Goal: Transaction & Acquisition: Purchase product/service

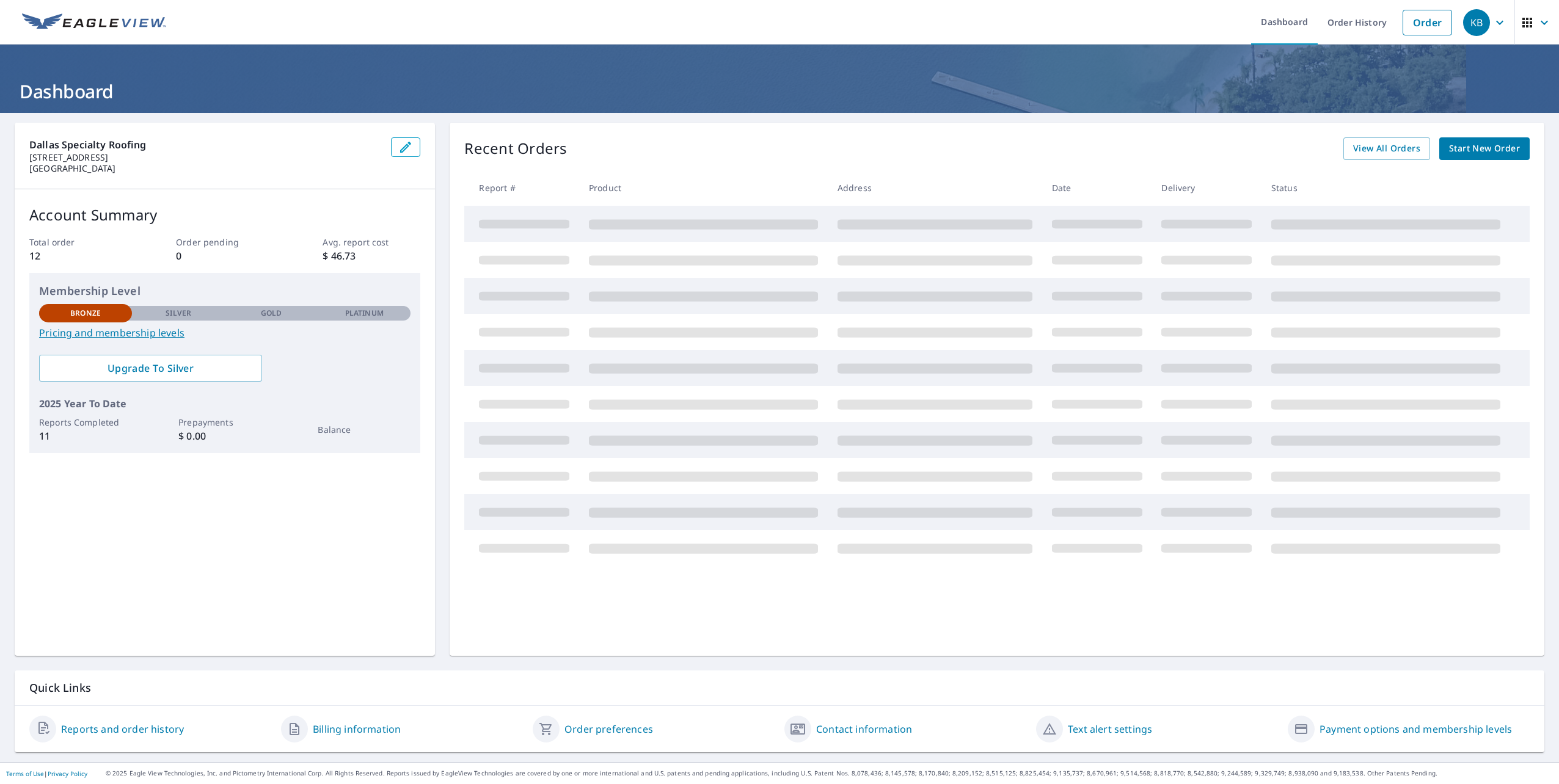
click at [145, 336] on link "Pricing and membership levels" at bounding box center [225, 333] width 372 height 15
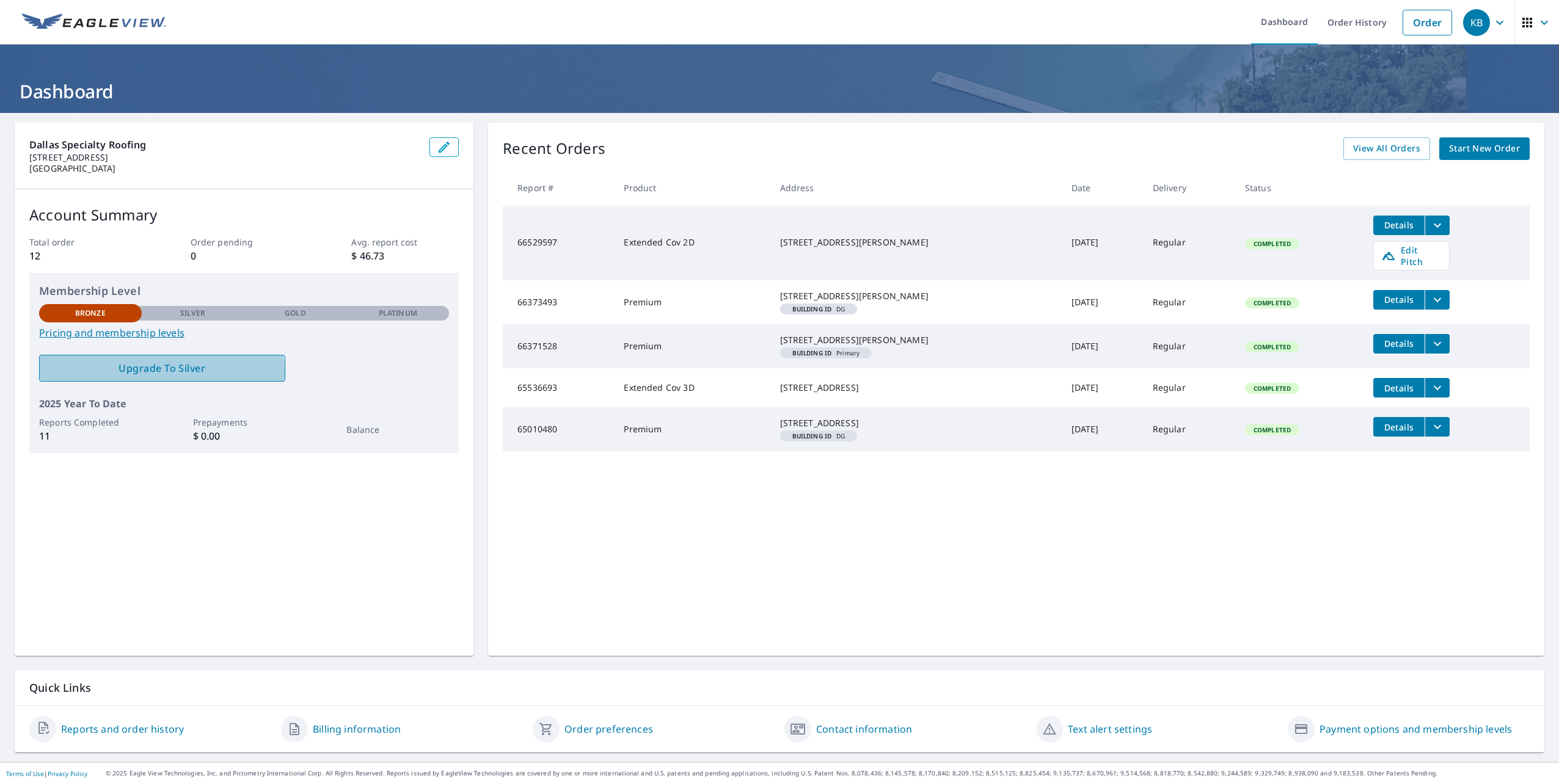
click at [130, 373] on span "Upgrade To Silver" at bounding box center [162, 368] width 227 height 13
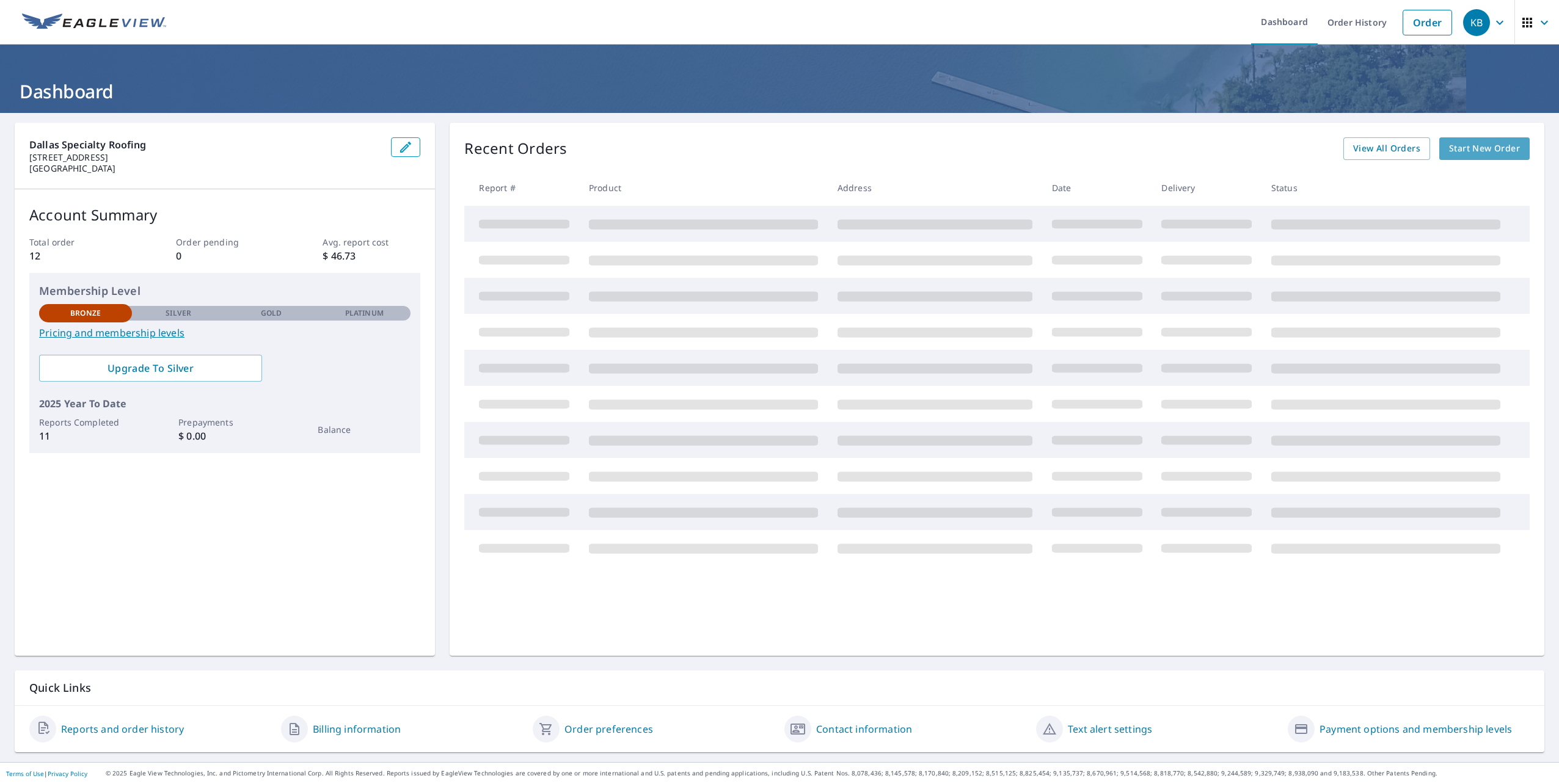
click at [1486, 144] on span "Start New Order" at bounding box center [1485, 148] width 71 height 15
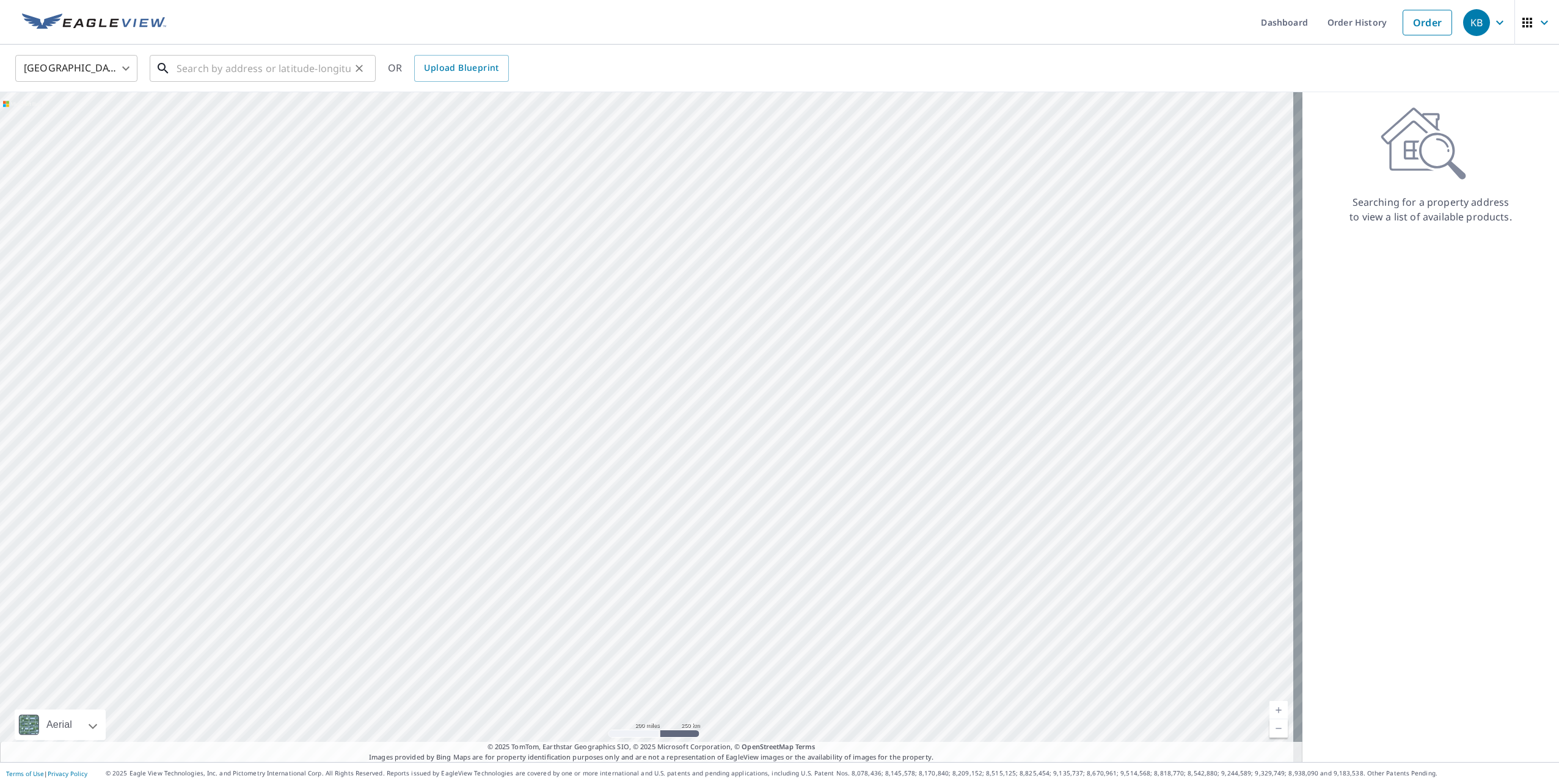
click at [285, 75] on input "text" at bounding box center [264, 69] width 174 height 34
drag, startPoint x: 312, startPoint y: 68, endPoint x: 74, endPoint y: 55, distance: 238.4
click at [74, 55] on div "United States US ​ 112 furtitiy weatherford ​ Match not found OR Upload Bluepri…" at bounding box center [775, 68] width 1539 height 28
paste input "Futurity Lane, Weatherford, TX 76087"
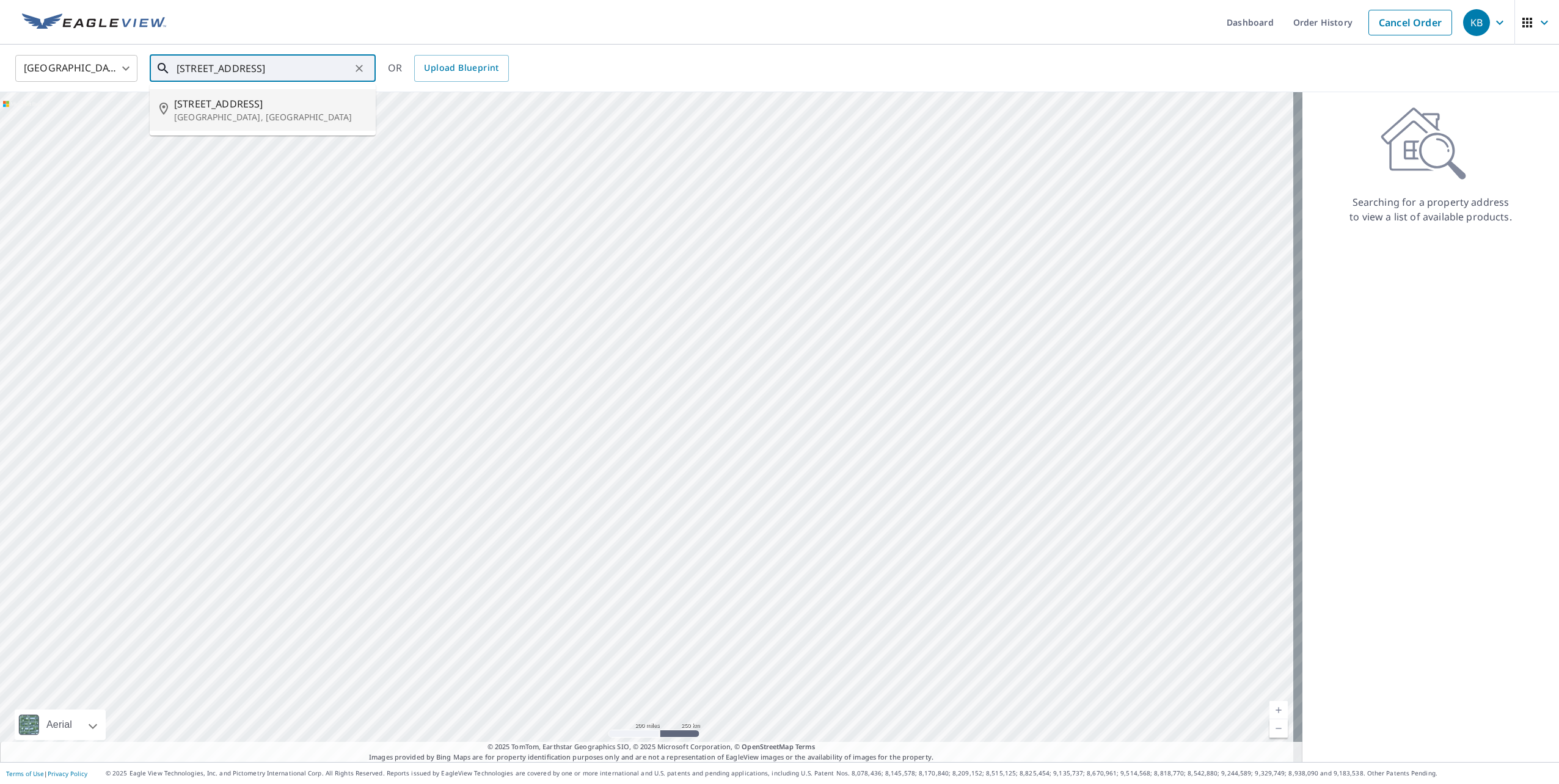
click at [249, 112] on p "Weatherford, TX 76087" at bounding box center [270, 117] width 192 height 12
type input "112 Futurity Ln Weatherford, TX 76087"
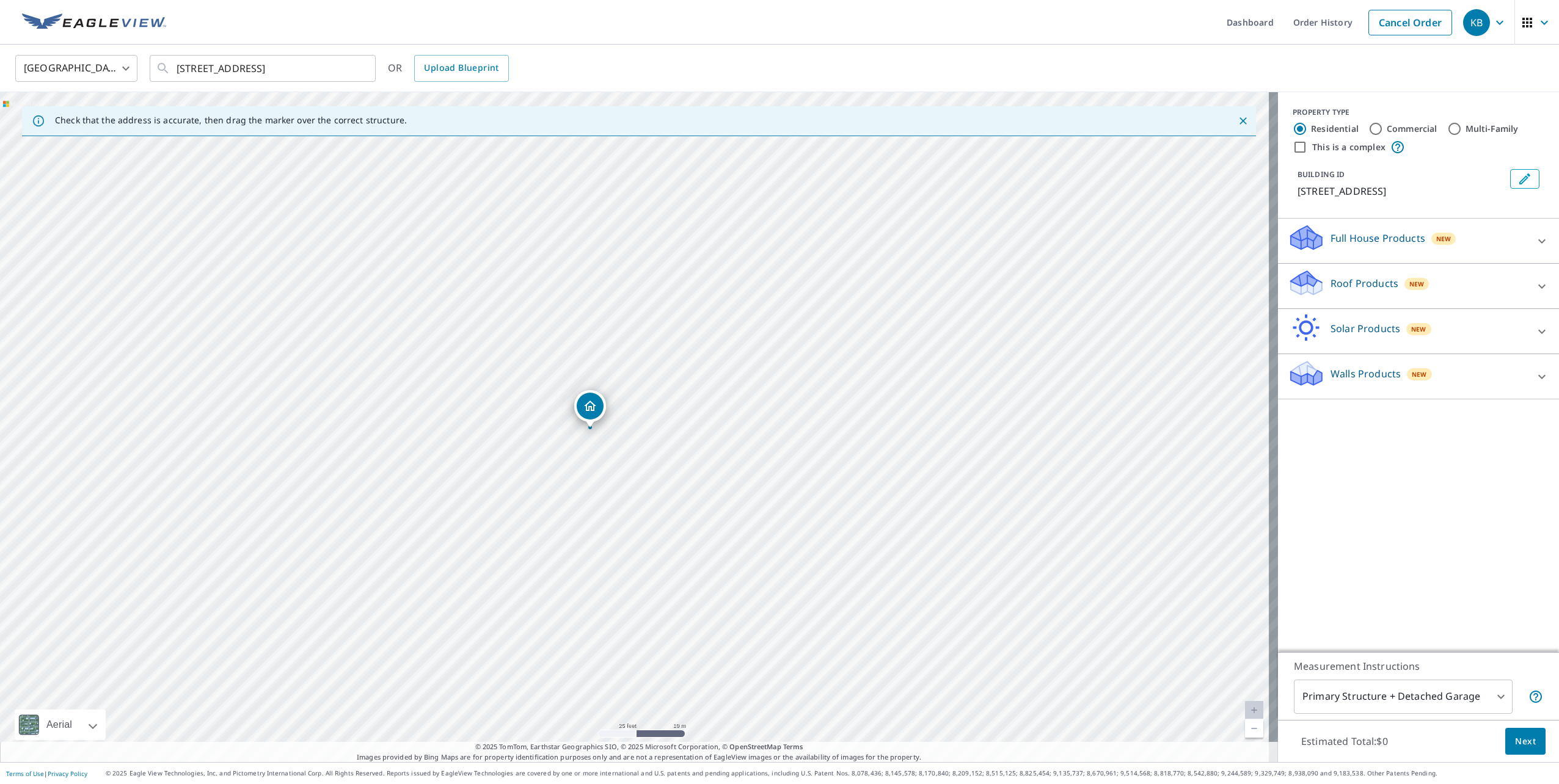
click at [1455, 288] on div "Roof Products New" at bounding box center [1408, 286] width 240 height 34
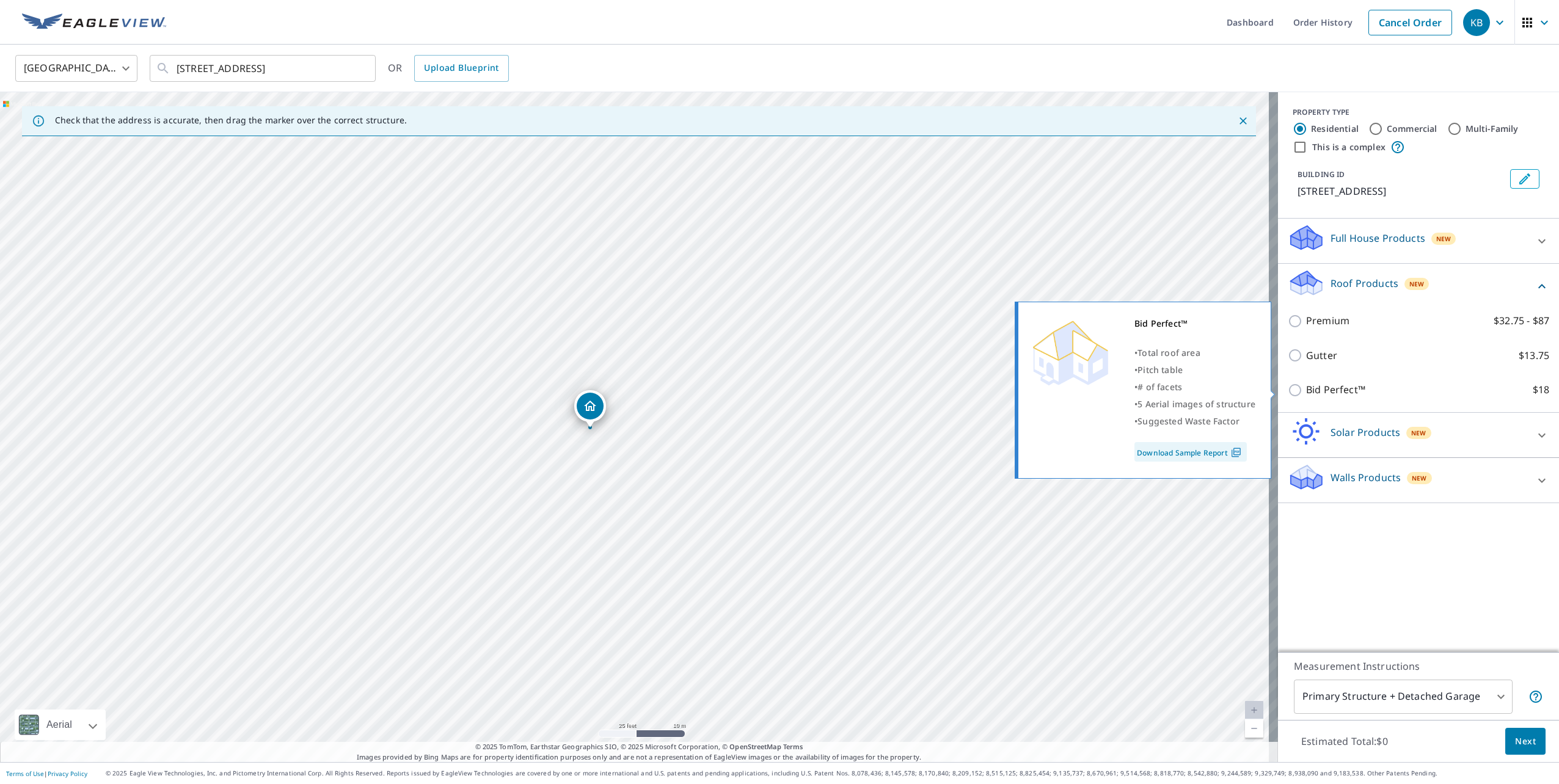
click at [1235, 453] on img at bounding box center [1236, 452] width 16 height 11
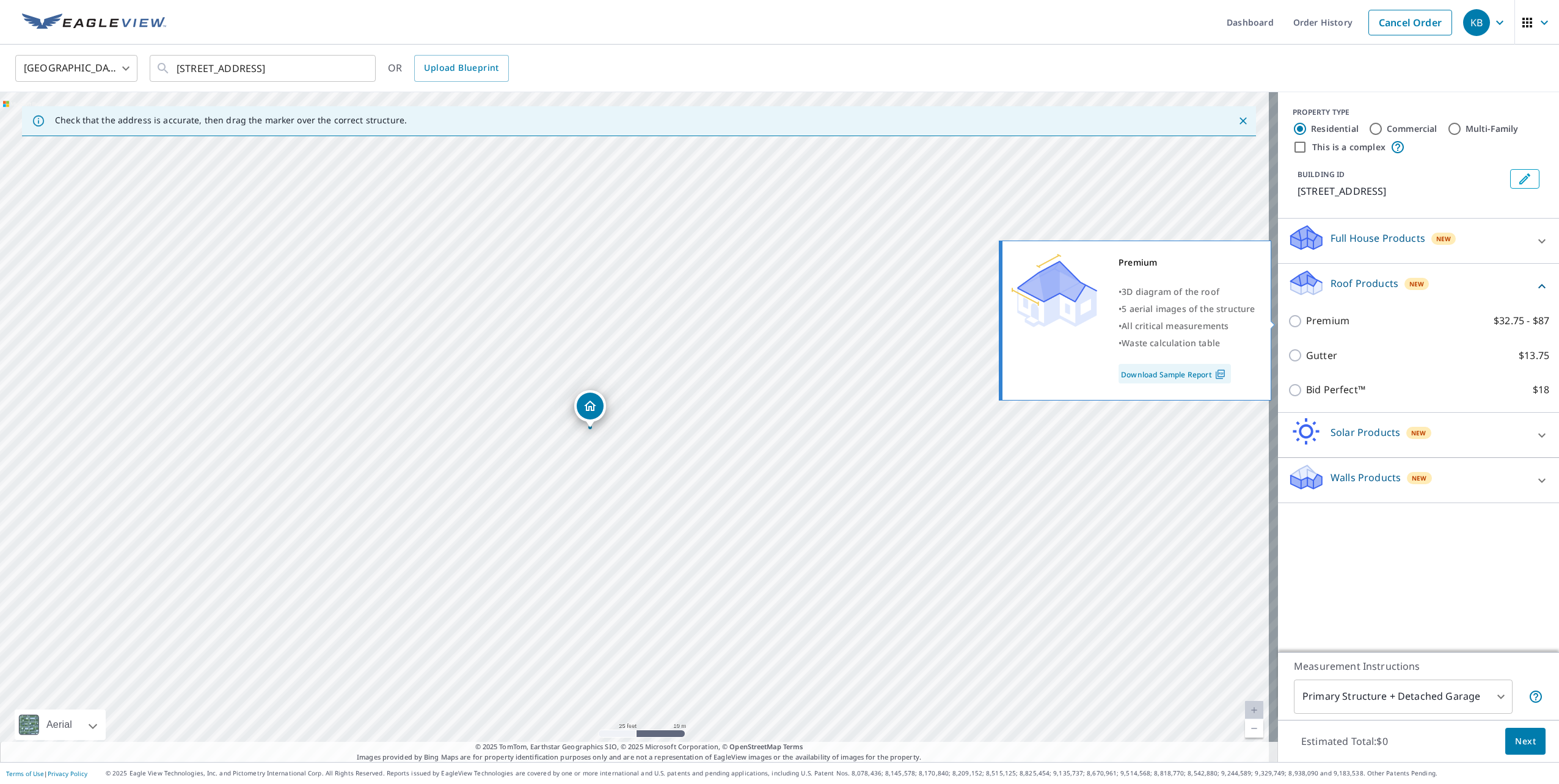
click at [1324, 319] on p "Premium" at bounding box center [1328, 320] width 43 height 15
click at [1307, 319] on input "Premium $32.75 - $87" at bounding box center [1297, 321] width 18 height 15
checkbox input "true"
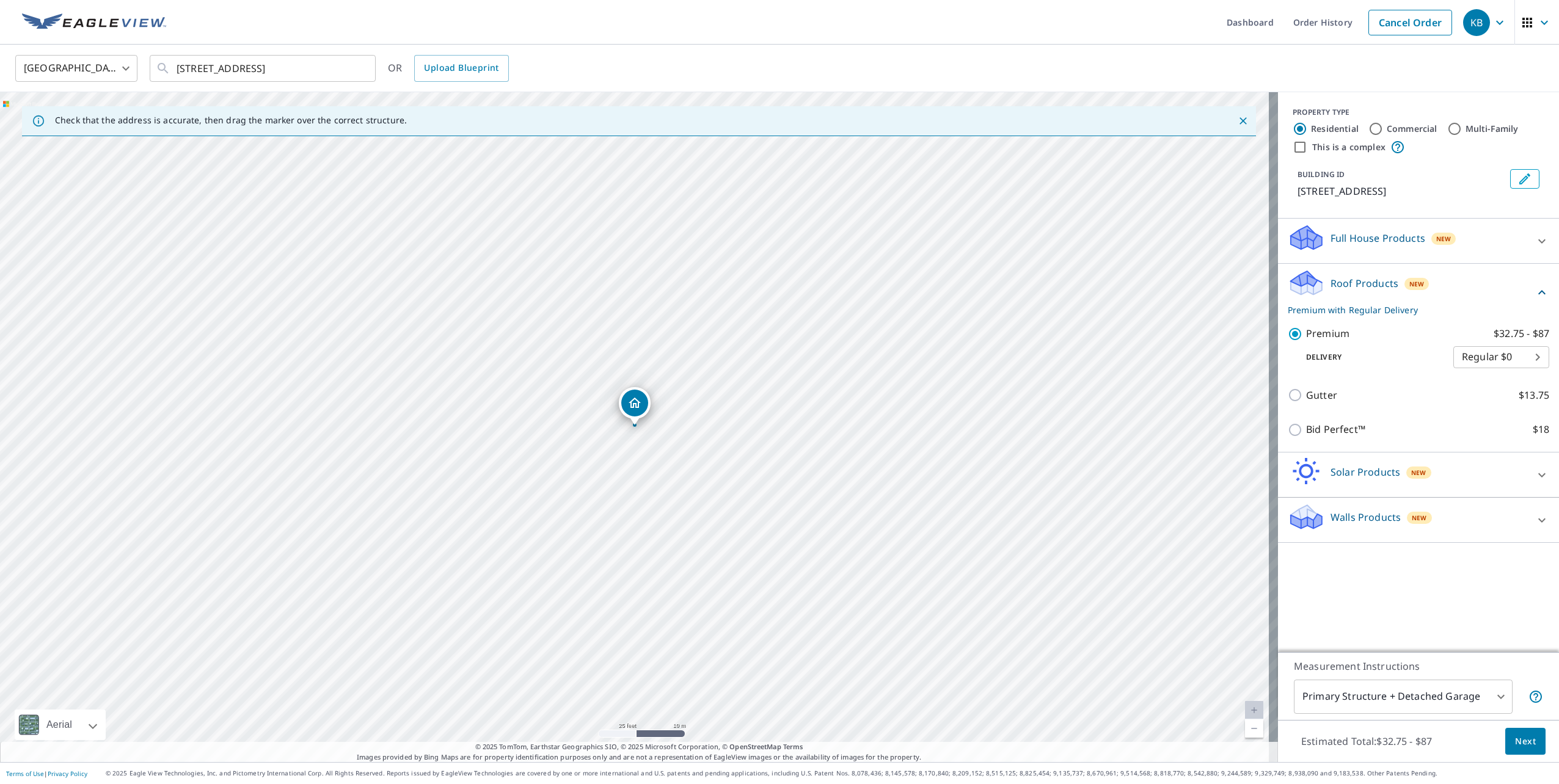
click at [1471, 350] on body "KB KB Dashboard Order History Cancel Order KB United States US ​ 112 Futurity L…" at bounding box center [779, 392] width 1559 height 784
click at [1464, 355] on li "Regular $0" at bounding box center [1492, 356] width 96 height 22
click at [1464, 355] on body "KB KB Dashboard Order History Cancel Order KB United States US ​ 112 Futurity L…" at bounding box center [779, 392] width 1559 height 784
click at [1478, 376] on li "Express $31.75" at bounding box center [1492, 379] width 96 height 22
click at [1477, 356] on body "KB KB Dashboard Order History Cancel Order KB United States US ​ 112 Futurity L…" at bounding box center [779, 392] width 1559 height 784
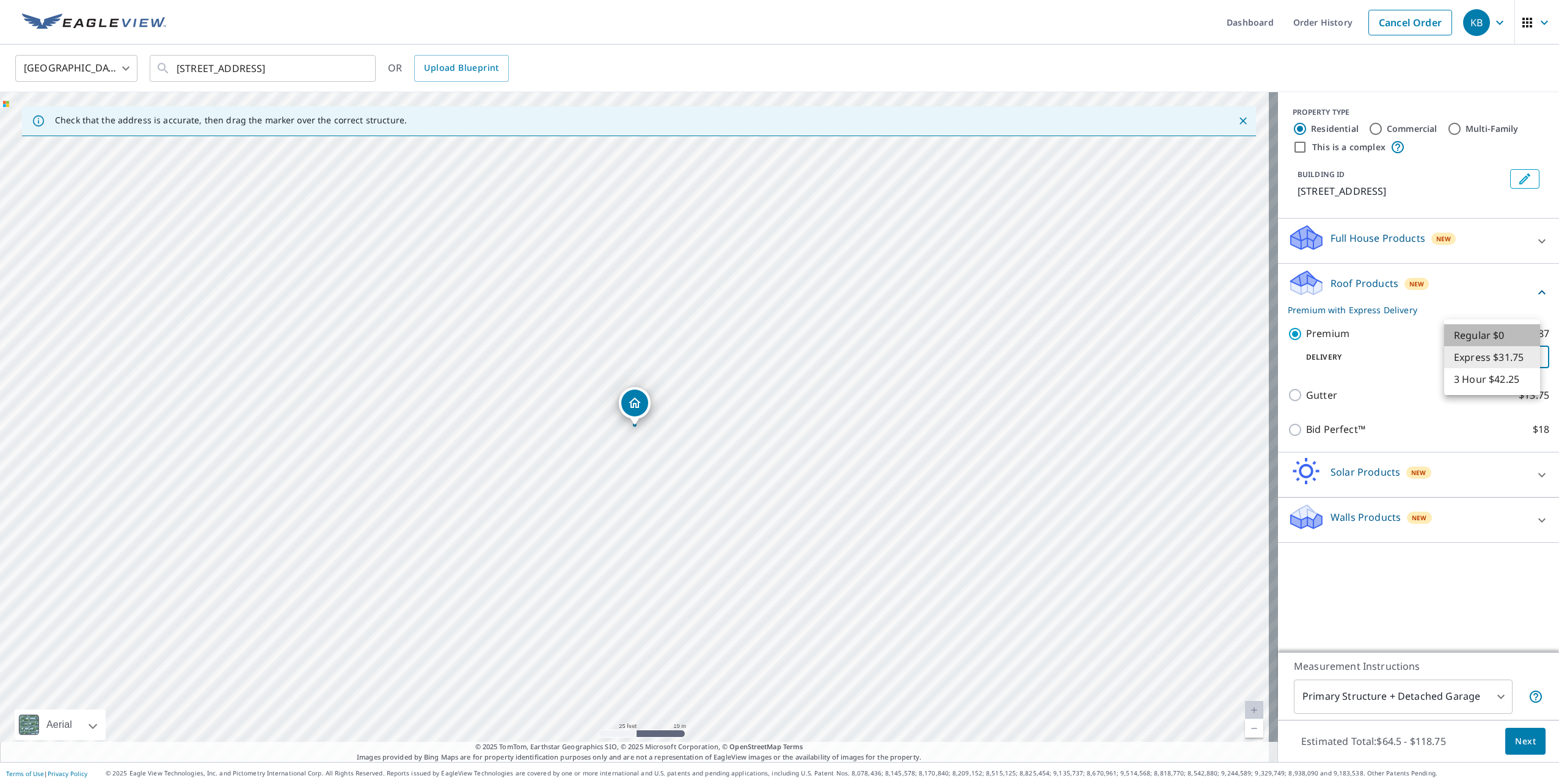
click at [1466, 341] on li "Regular $0" at bounding box center [1492, 335] width 96 height 22
type input "8"
click at [1520, 747] on span "Next" at bounding box center [1526, 741] width 21 height 15
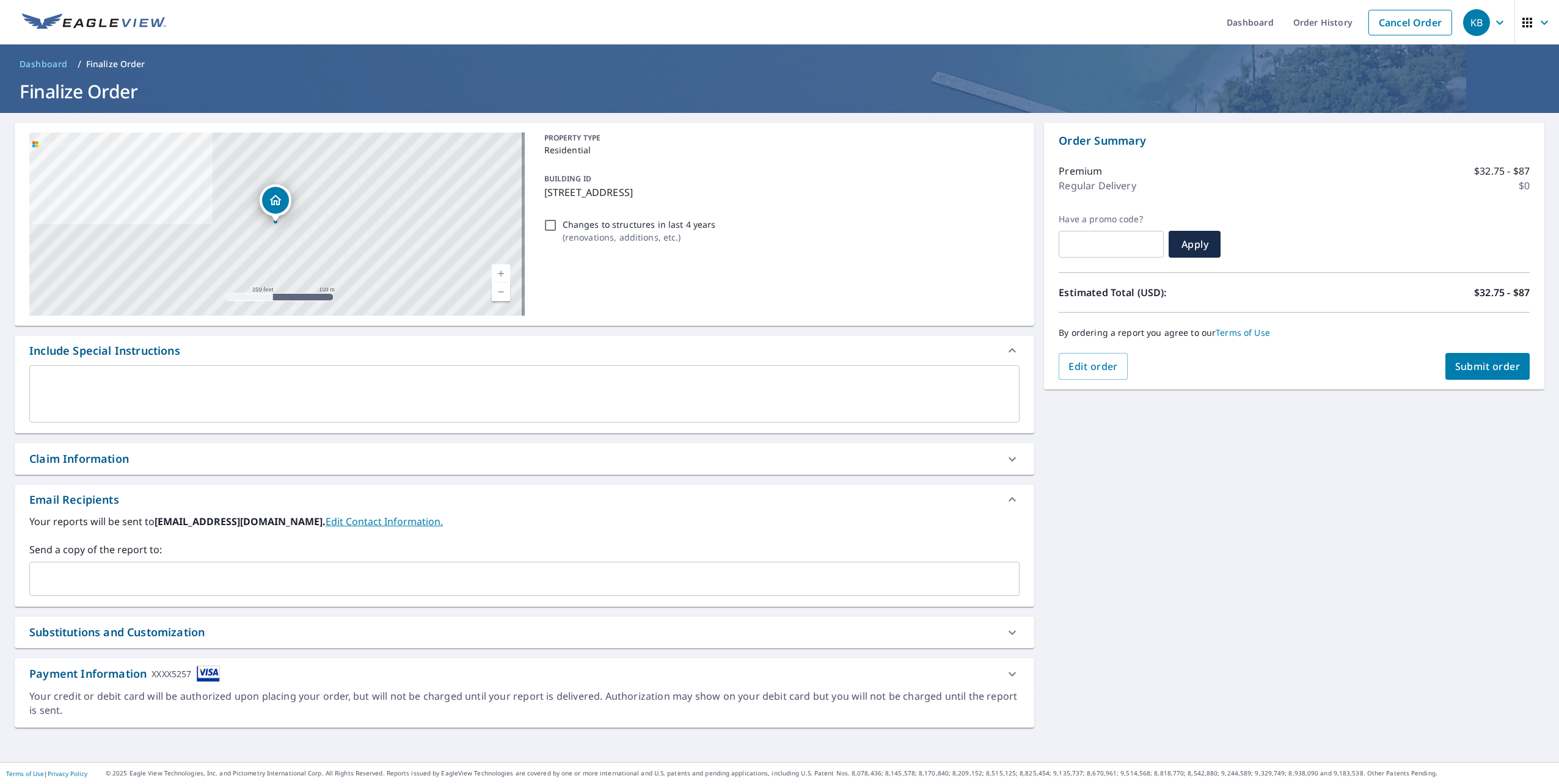
click at [1484, 369] on span "Submit order" at bounding box center [1488, 366] width 65 height 13
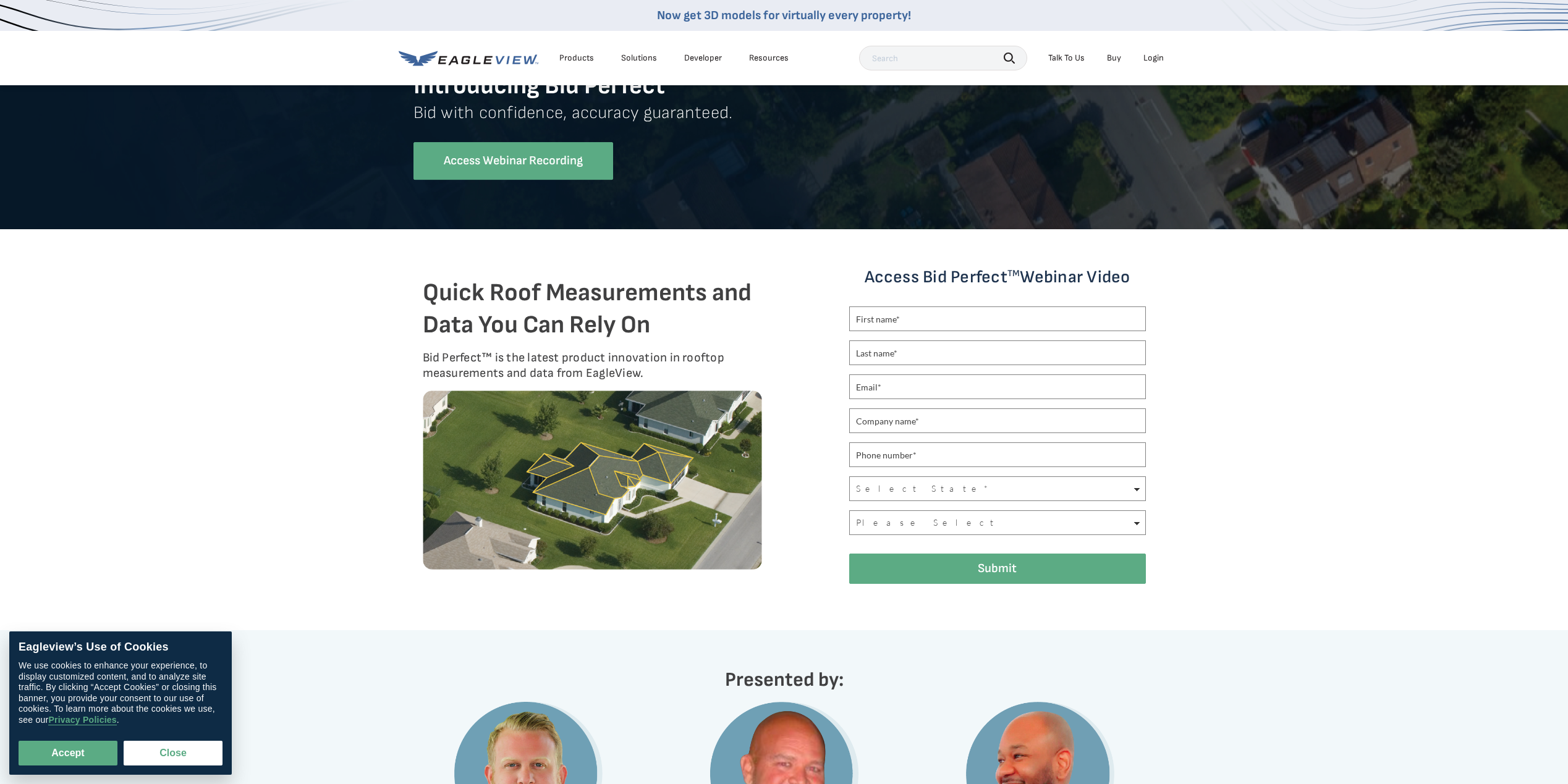
scroll to position [186, 0]
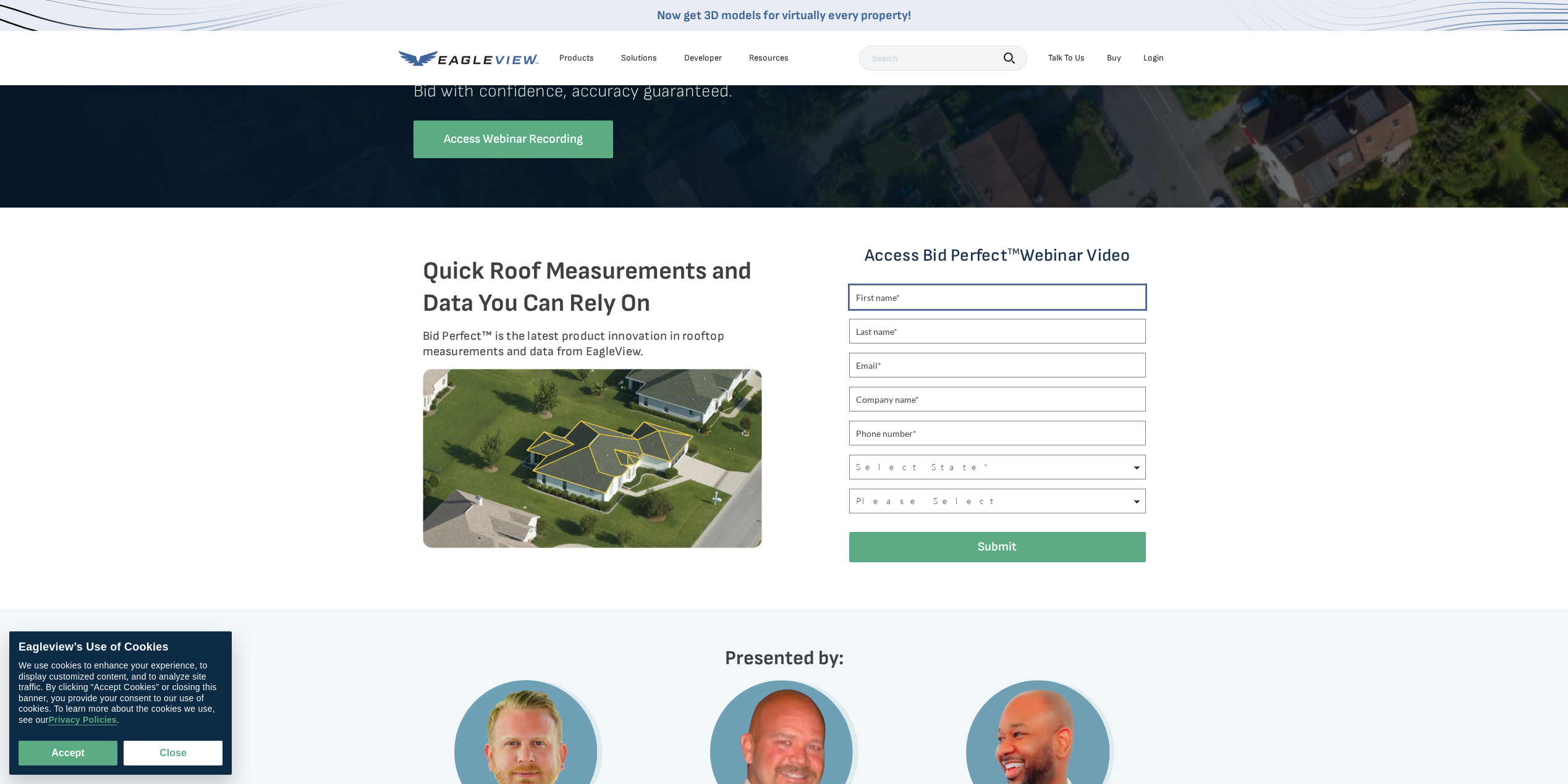
click at [940, 302] on input "text" at bounding box center [997, 297] width 296 height 25
type input "Kara"
type input "Baccus"
type input "kara@repairyourroof.com"
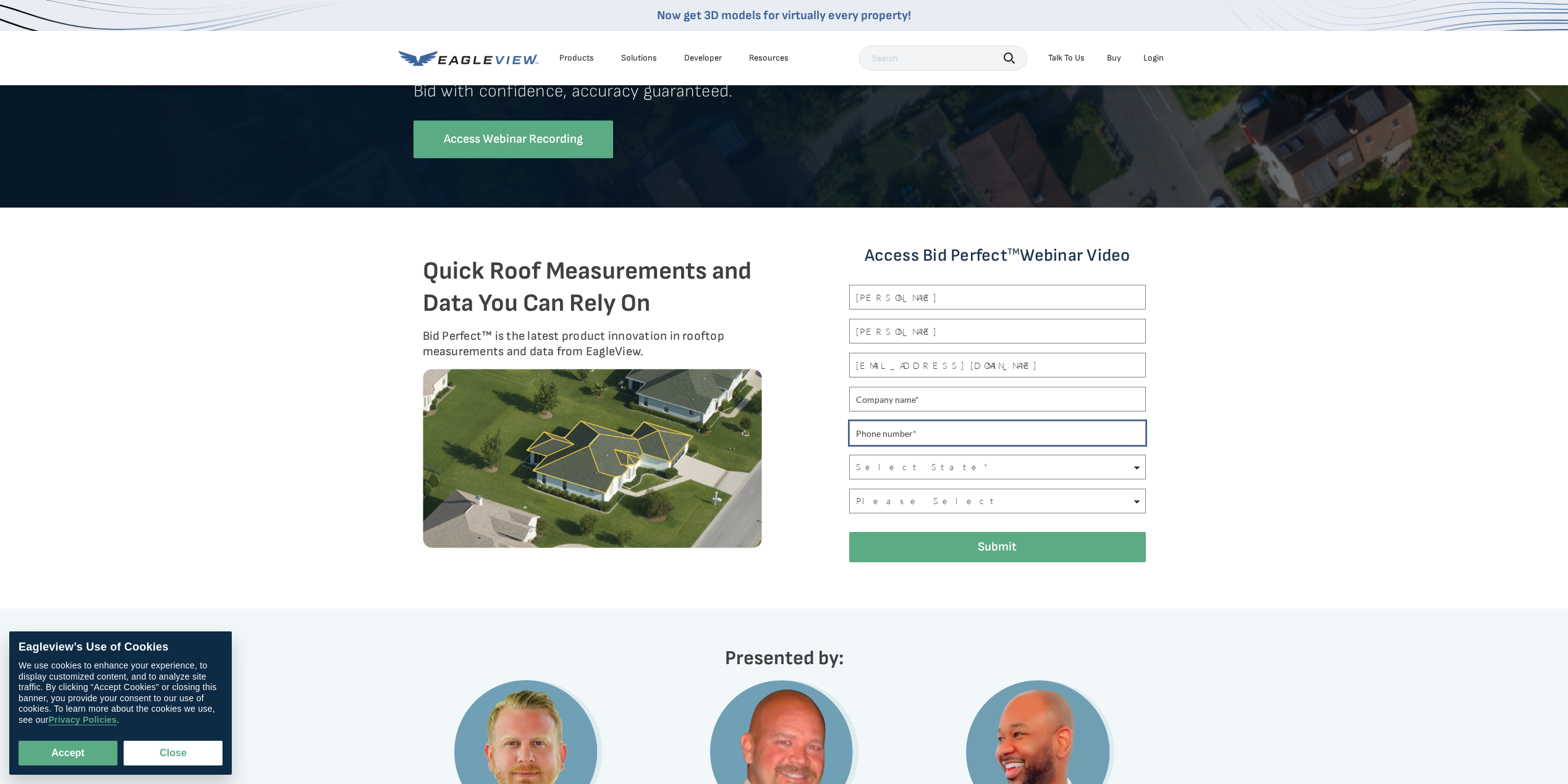
type input "(469)978-2012"
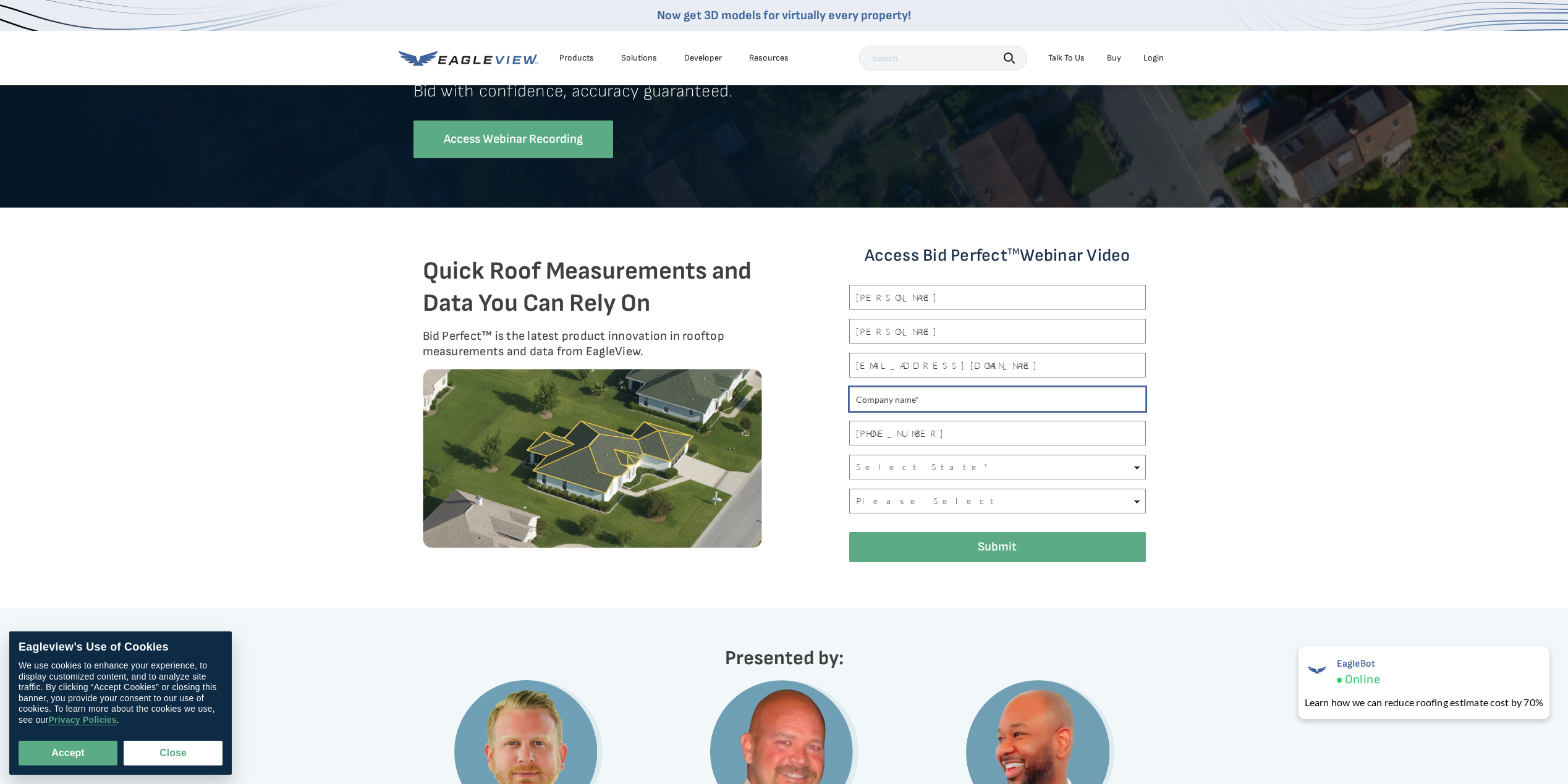
click at [950, 404] on input "text" at bounding box center [997, 399] width 296 height 25
type input "RepairYourRoof.com"
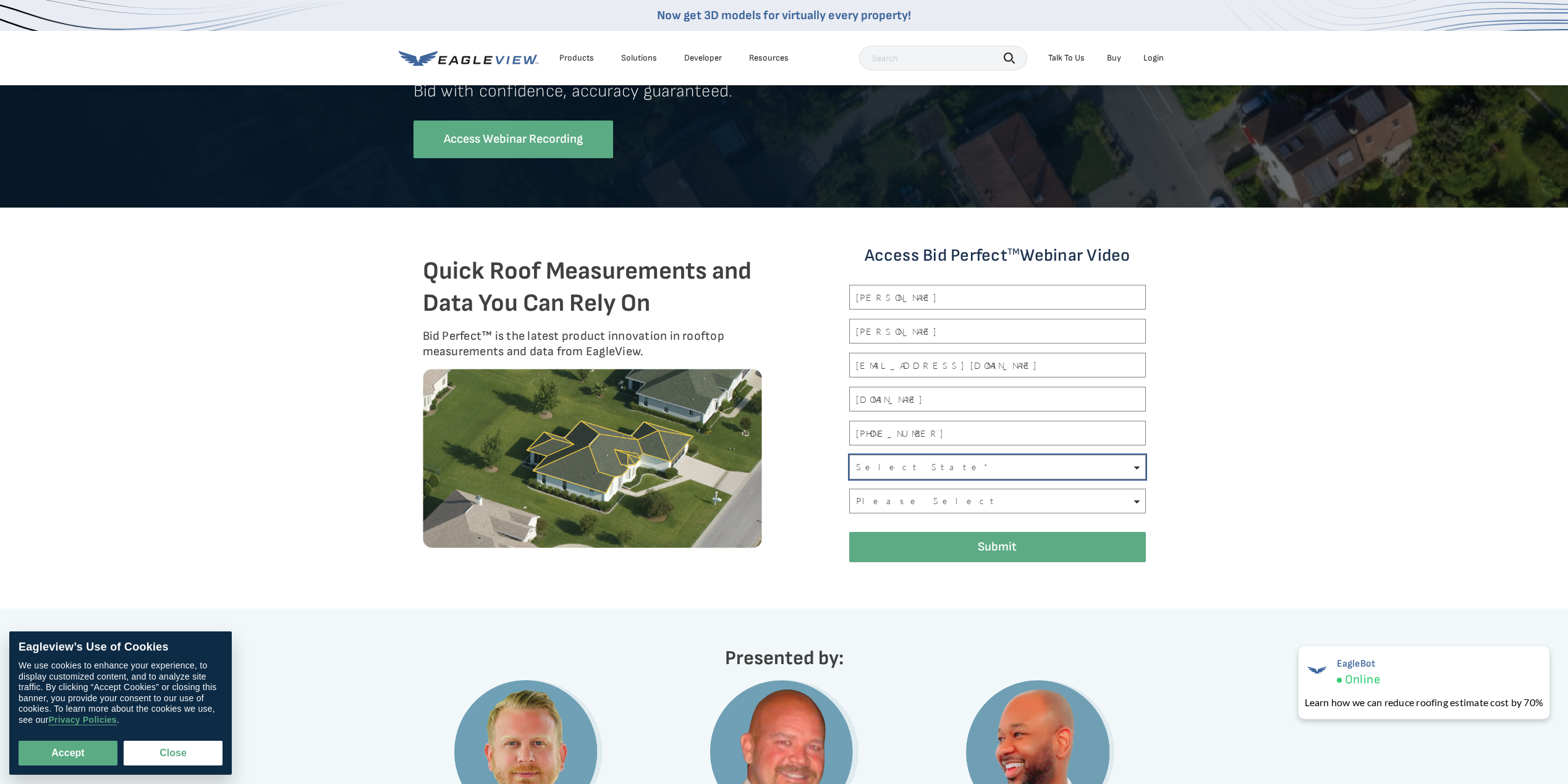
select select "Texas"
click at [935, 464] on select "Select State* Alabama Alaska Alberta American Samoa Arizona Arkansas British Co…" at bounding box center [997, 467] width 296 height 25
click at [935, 501] on select "Please Select Construction Electric/Gas Utilities Government Imagery Insurance …" at bounding box center [997, 501] width 296 height 25
select select "Construction"
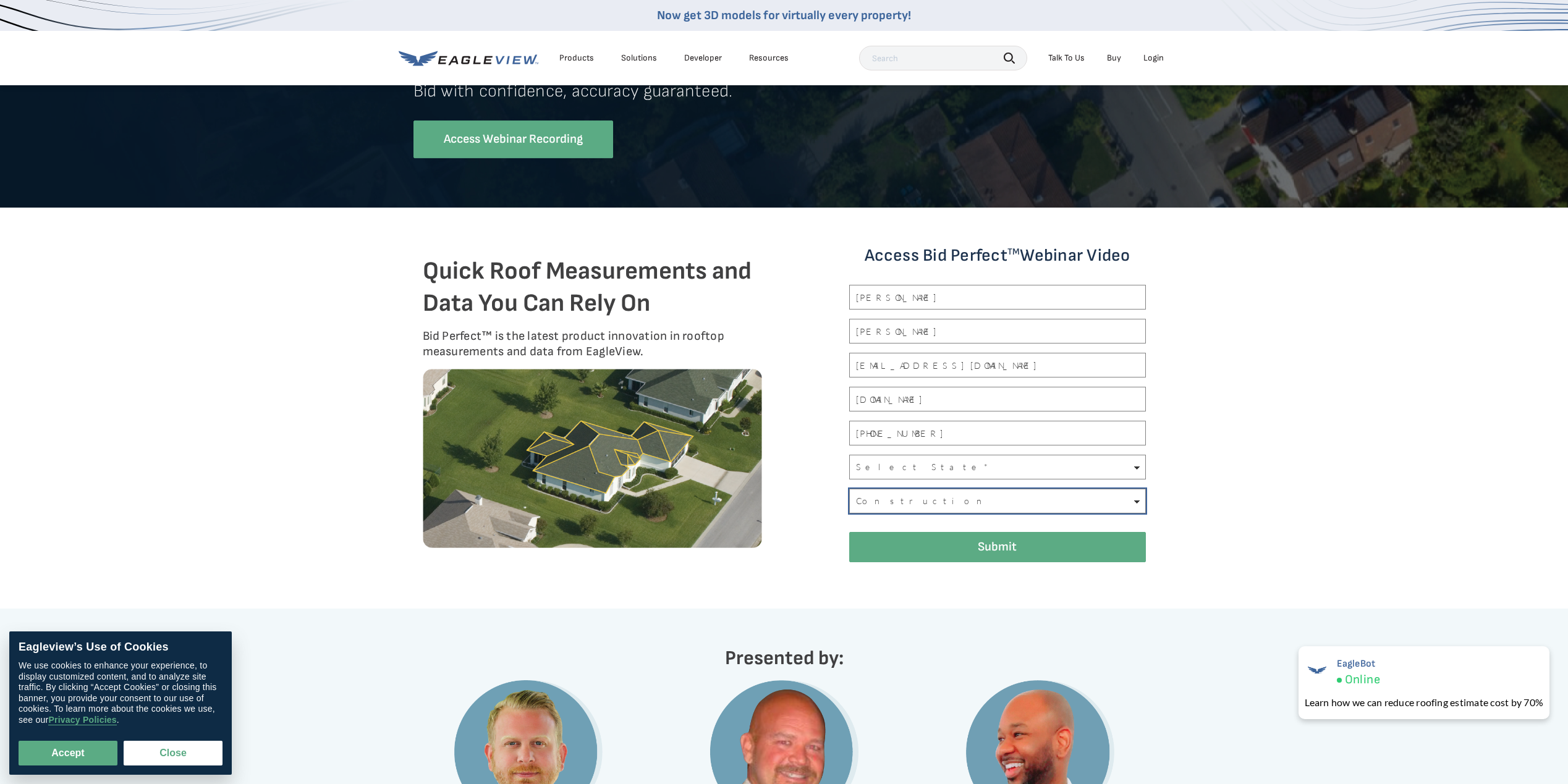
click at [850, 489] on select "Please Select Construction Electric/Gas Utilities Government Imagery Insurance …" at bounding box center [997, 501] width 296 height 25
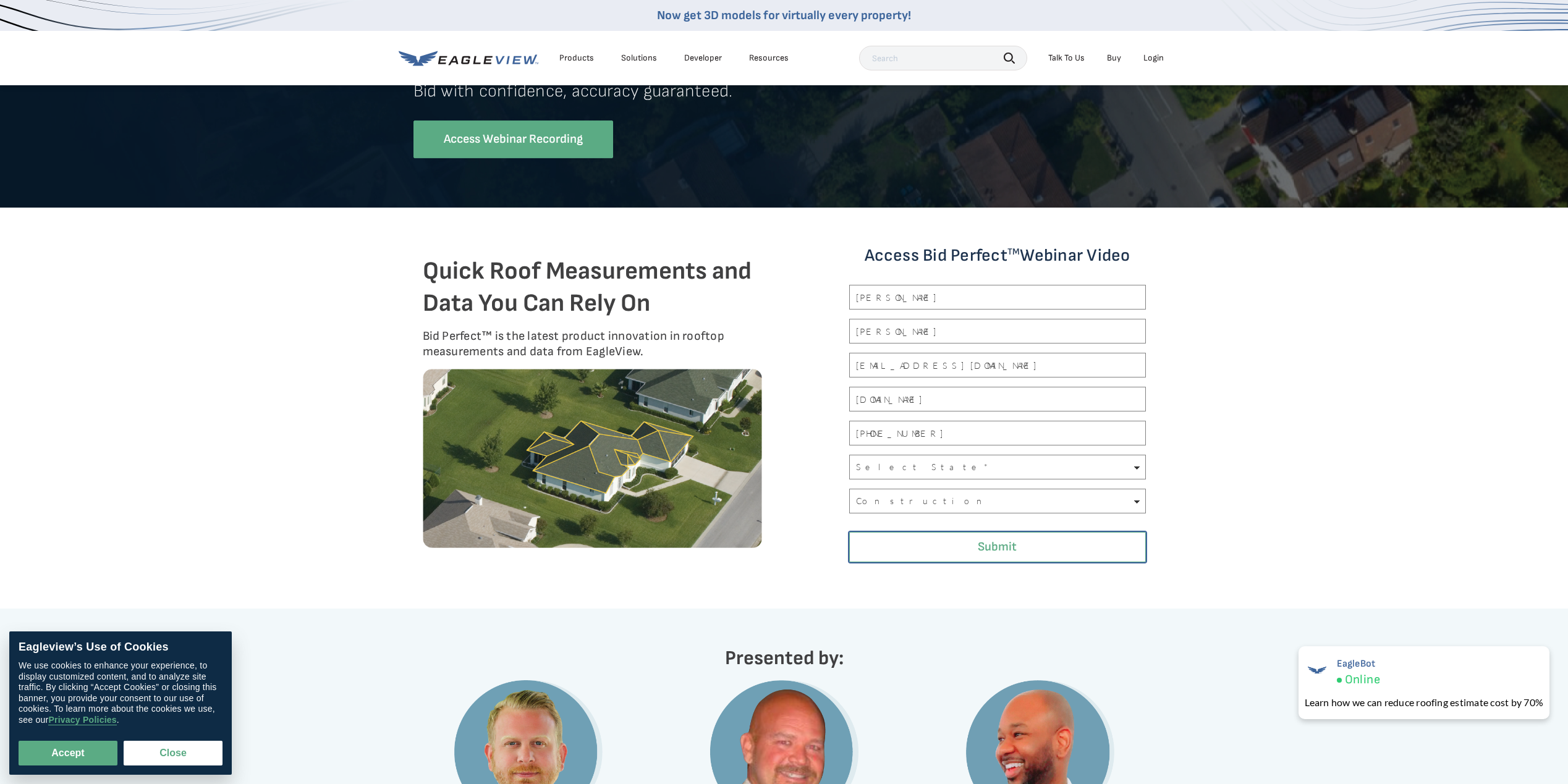
click at [927, 550] on input "Submit" at bounding box center [997, 547] width 296 height 30
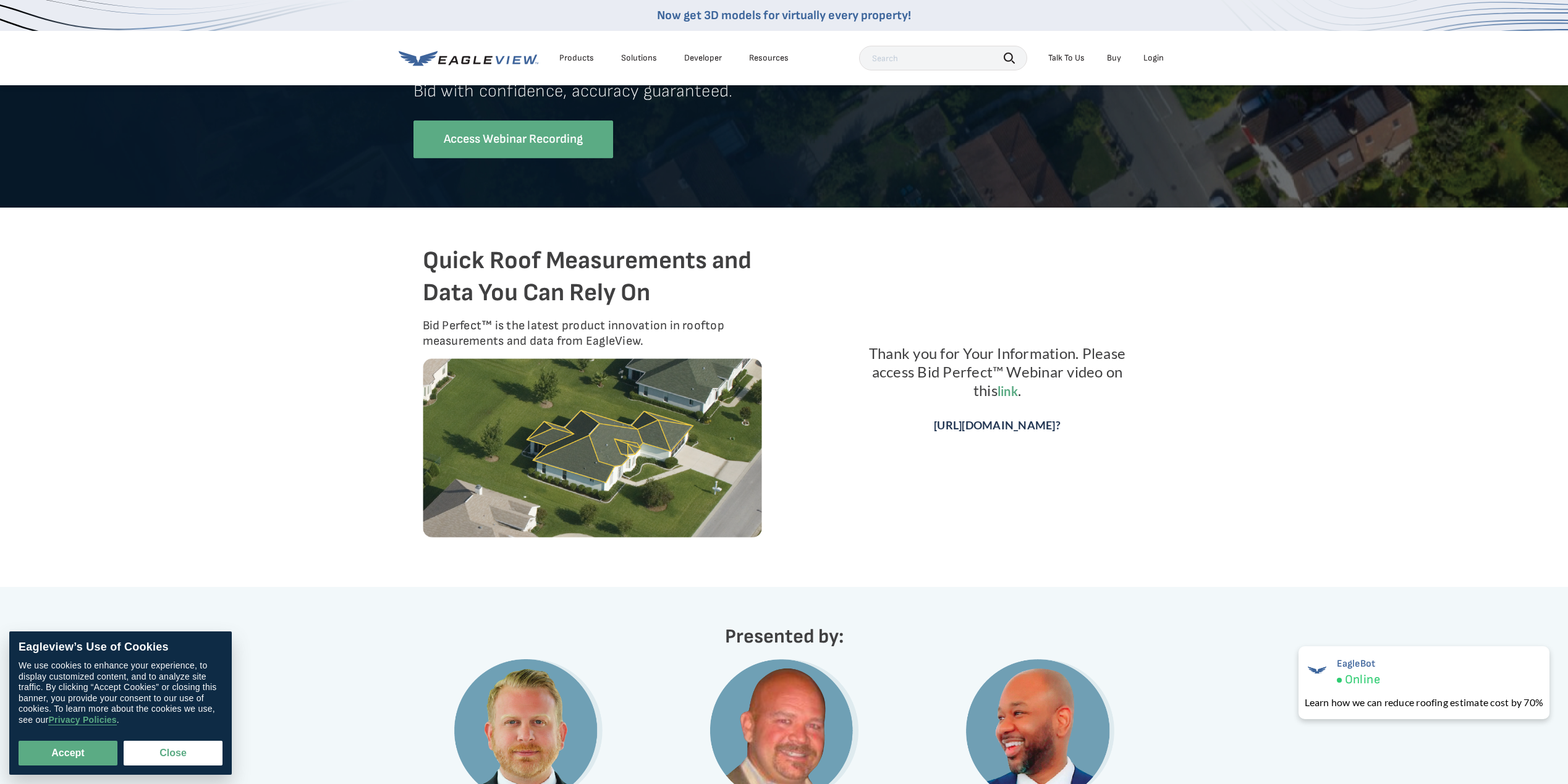
click at [1002, 429] on link "http://videos.eagleview.com/watch/PZNQHBca8ipDVqQgbzfGht?" at bounding box center [997, 425] width 127 height 14
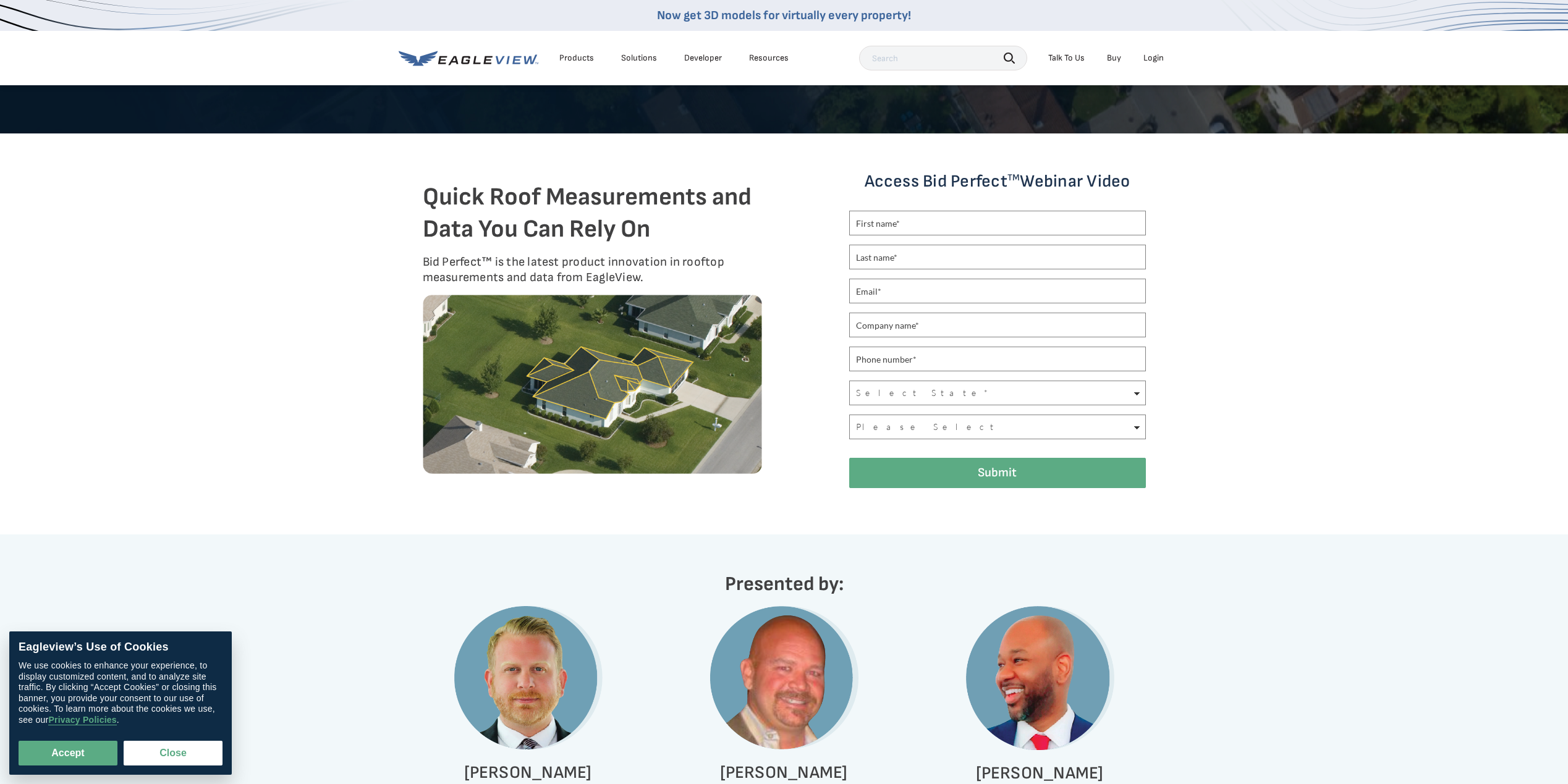
scroll to position [556, 0]
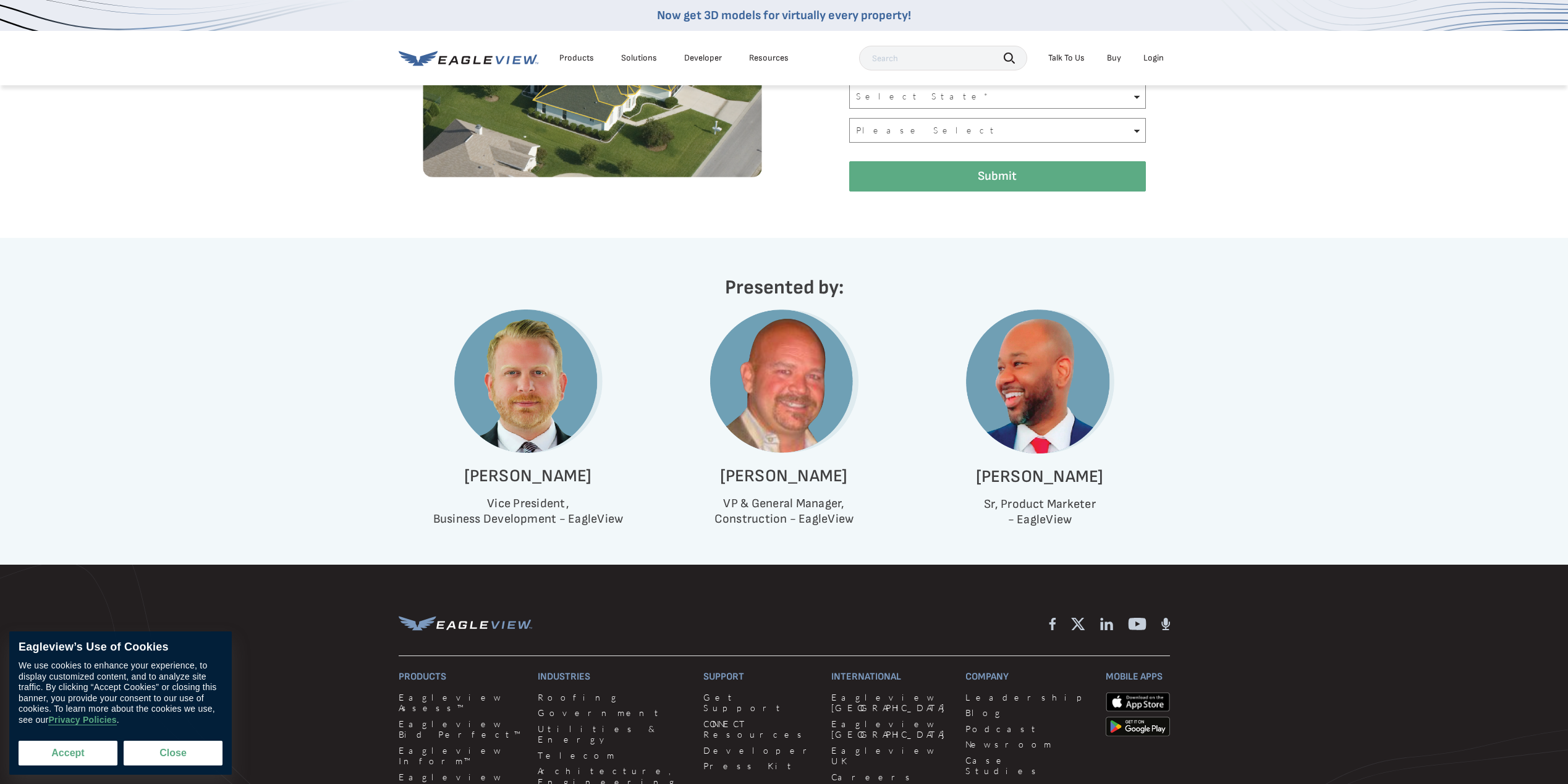
click at [86, 742] on button "Accept" at bounding box center [67, 753] width 99 height 25
checkbox input "true"
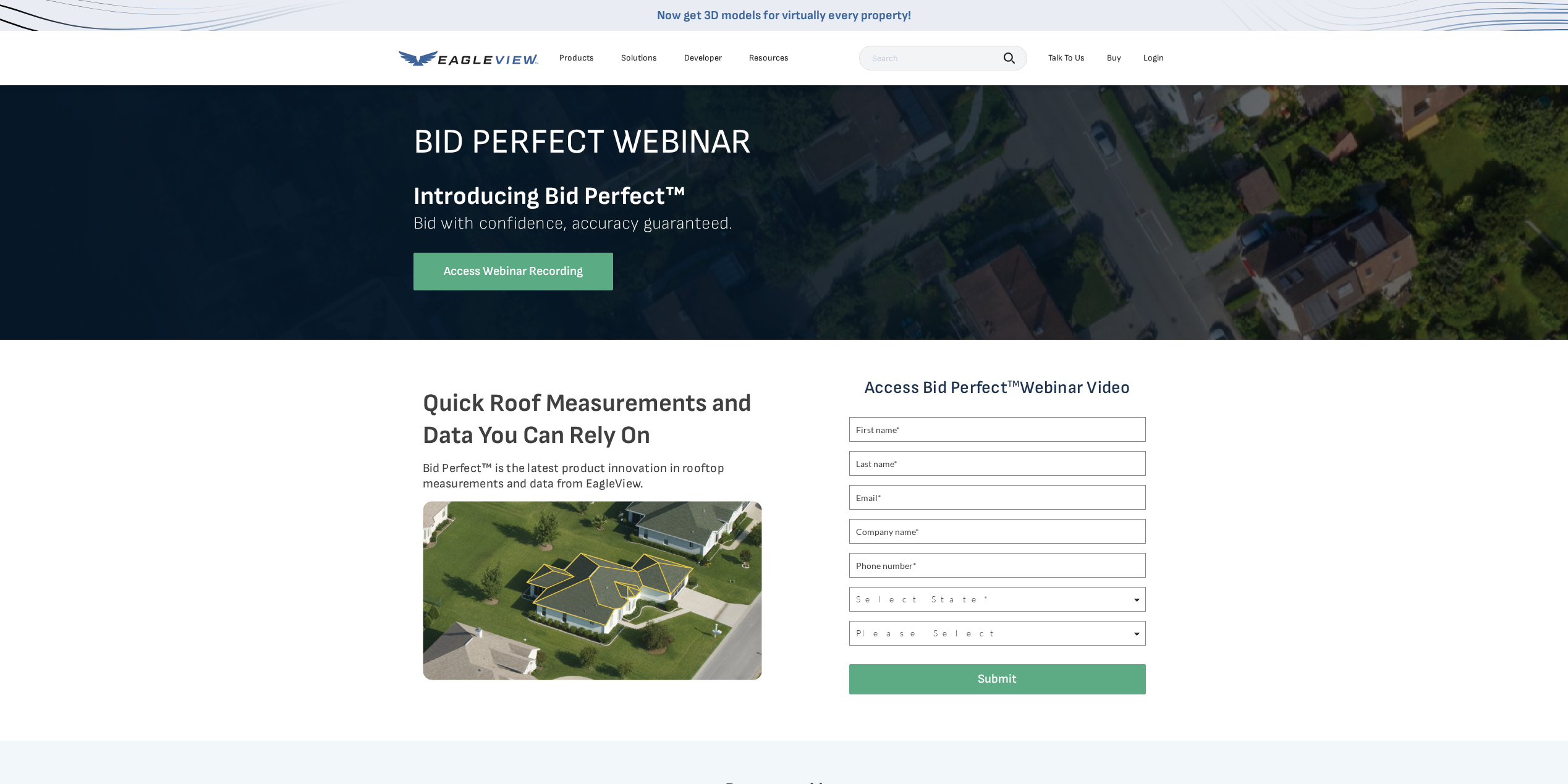
scroll to position [0, 0]
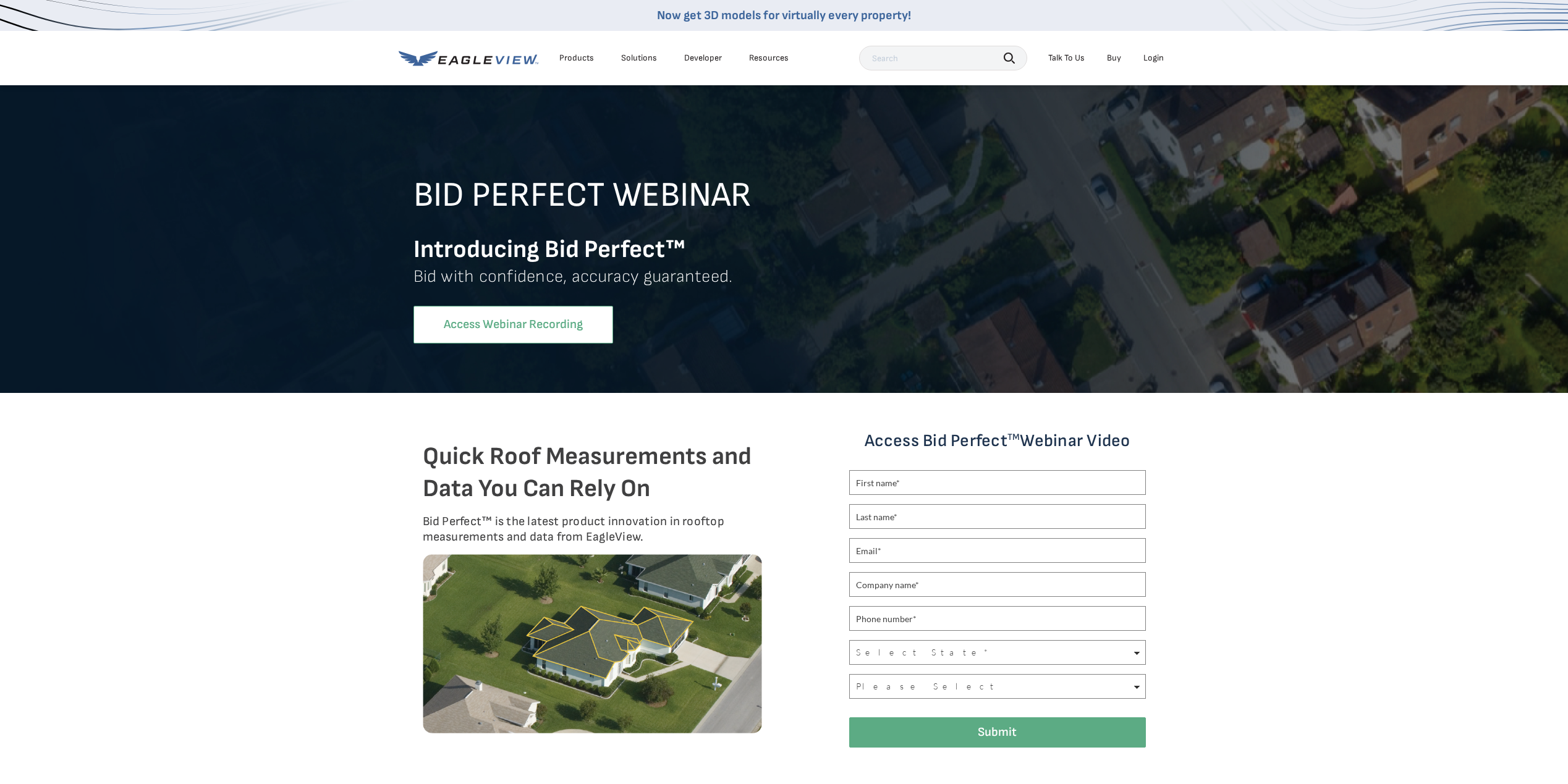
click at [492, 333] on link "Access Webinar Recording" at bounding box center [513, 325] width 199 height 38
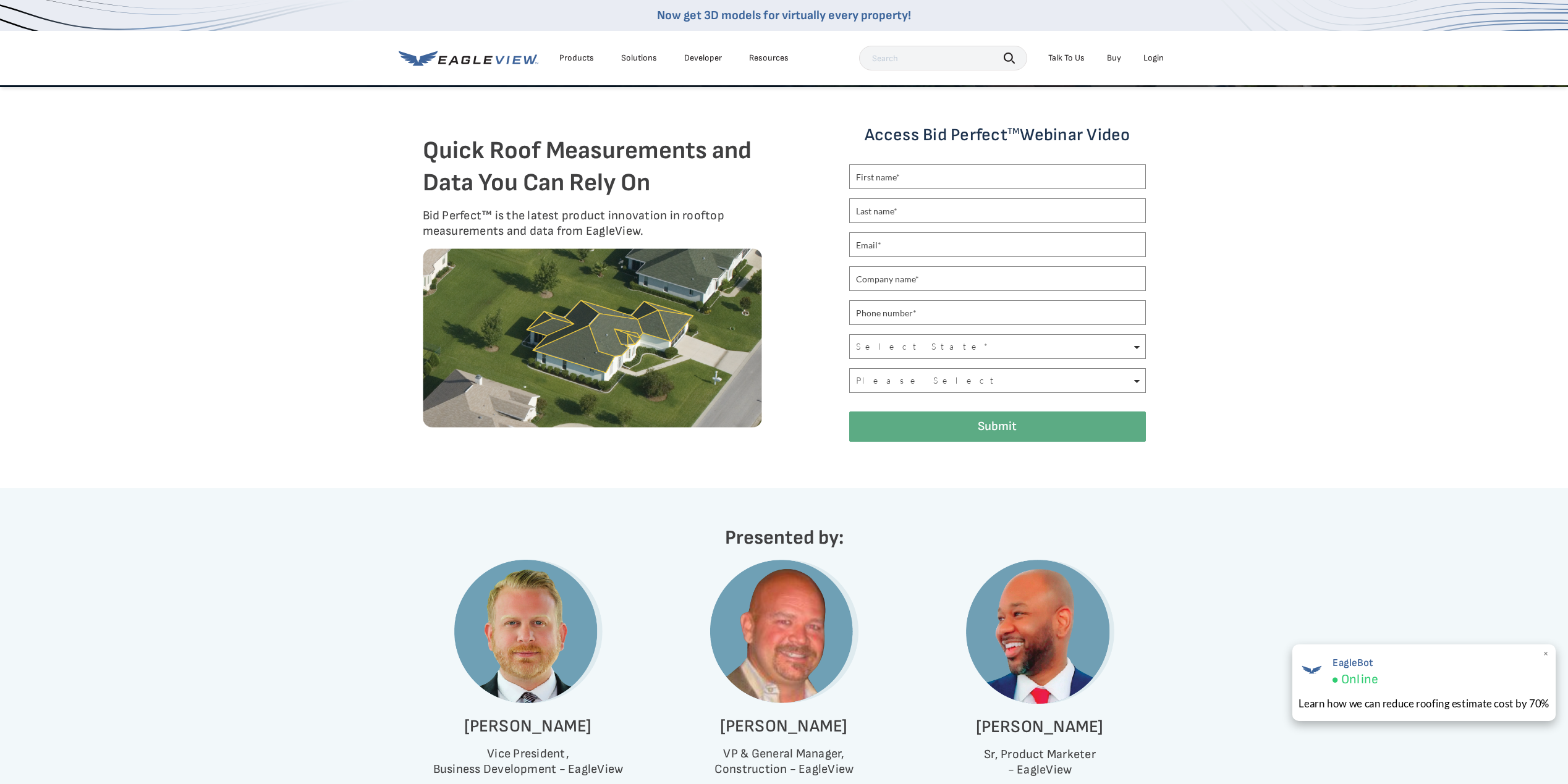
click at [1447, 701] on div "Learn how we can reduce roofing estimate cost by 70%" at bounding box center [1424, 703] width 251 height 15
drag, startPoint x: 577, startPoint y: 78, endPoint x: 574, endPoint y: 95, distance: 17.3
click at [573, 92] on body "Now get 3D models for virtually every property! Products Solutions Developer Re…" at bounding box center [784, 517] width 1568 height 1646
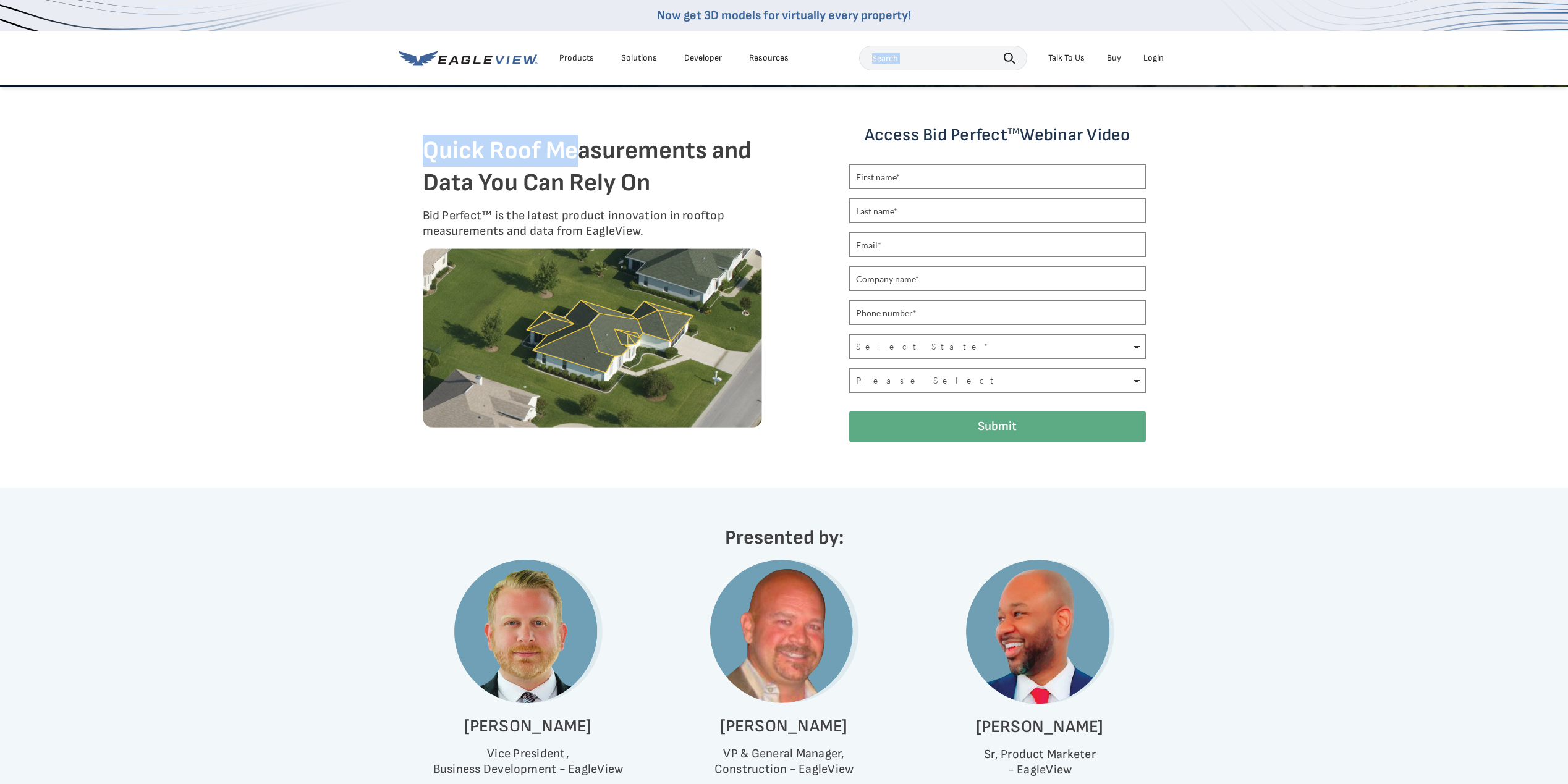
drag, startPoint x: 574, startPoint y: 95, endPoint x: 571, endPoint y: 56, distance: 39.1
click at [571, 56] on div "Products" at bounding box center [577, 58] width 35 height 11
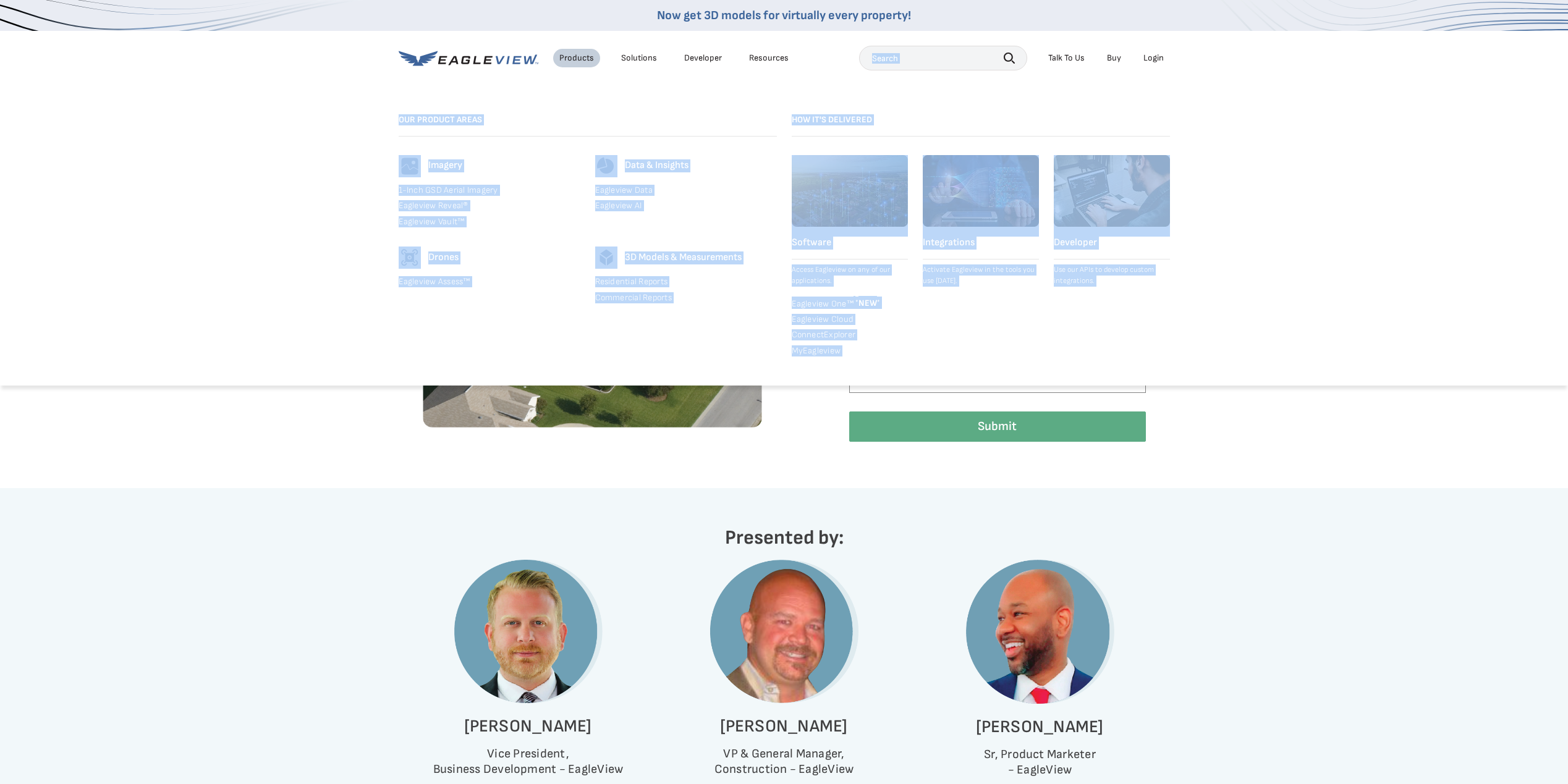
click at [571, 56] on div "Products" at bounding box center [577, 58] width 35 height 11
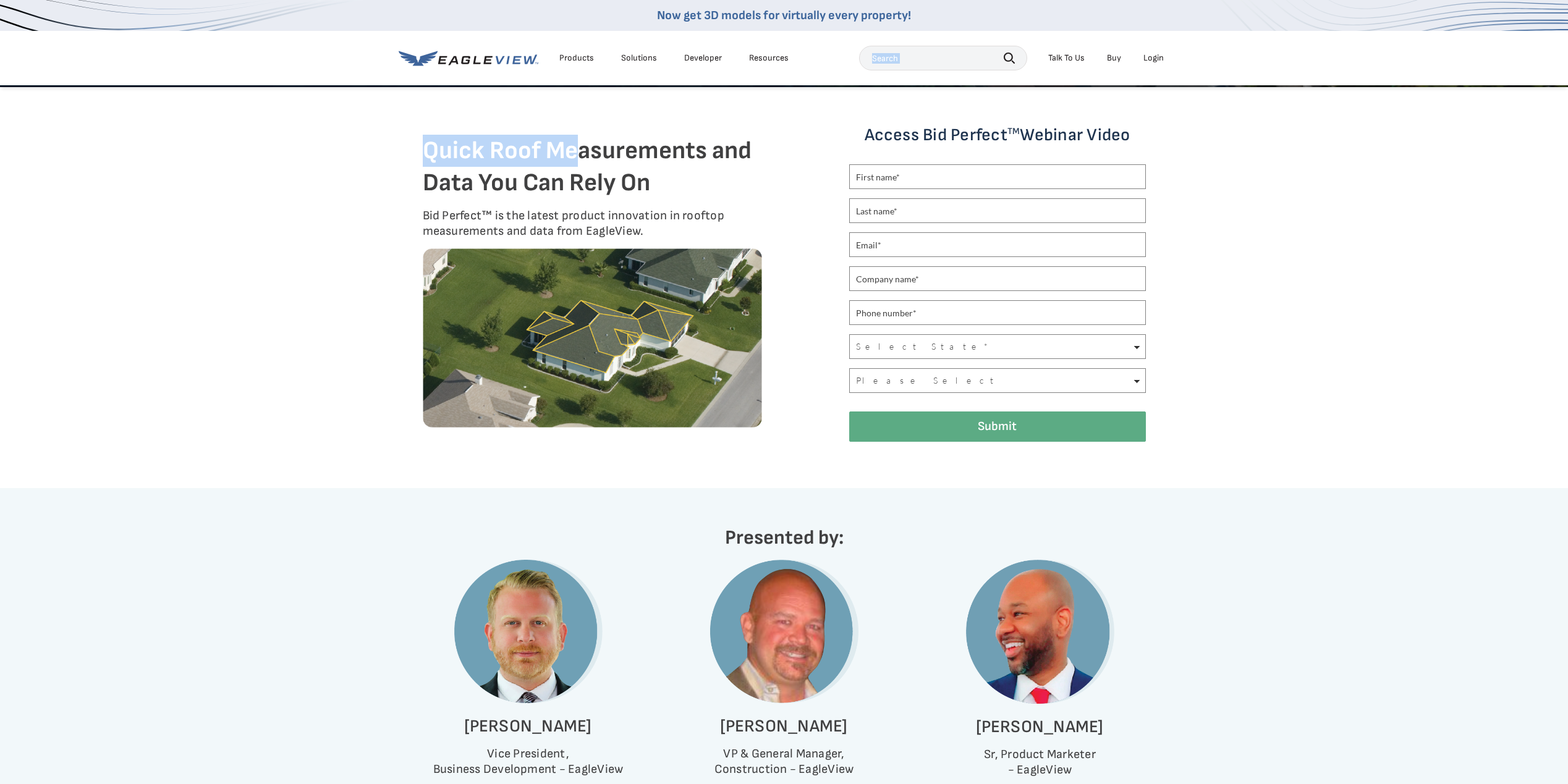
click at [573, 60] on div "Products" at bounding box center [577, 58] width 35 height 11
drag, startPoint x: 573, startPoint y: 60, endPoint x: 567, endPoint y: 54, distance: 8.5
click at [567, 54] on div "Products" at bounding box center [577, 58] width 35 height 11
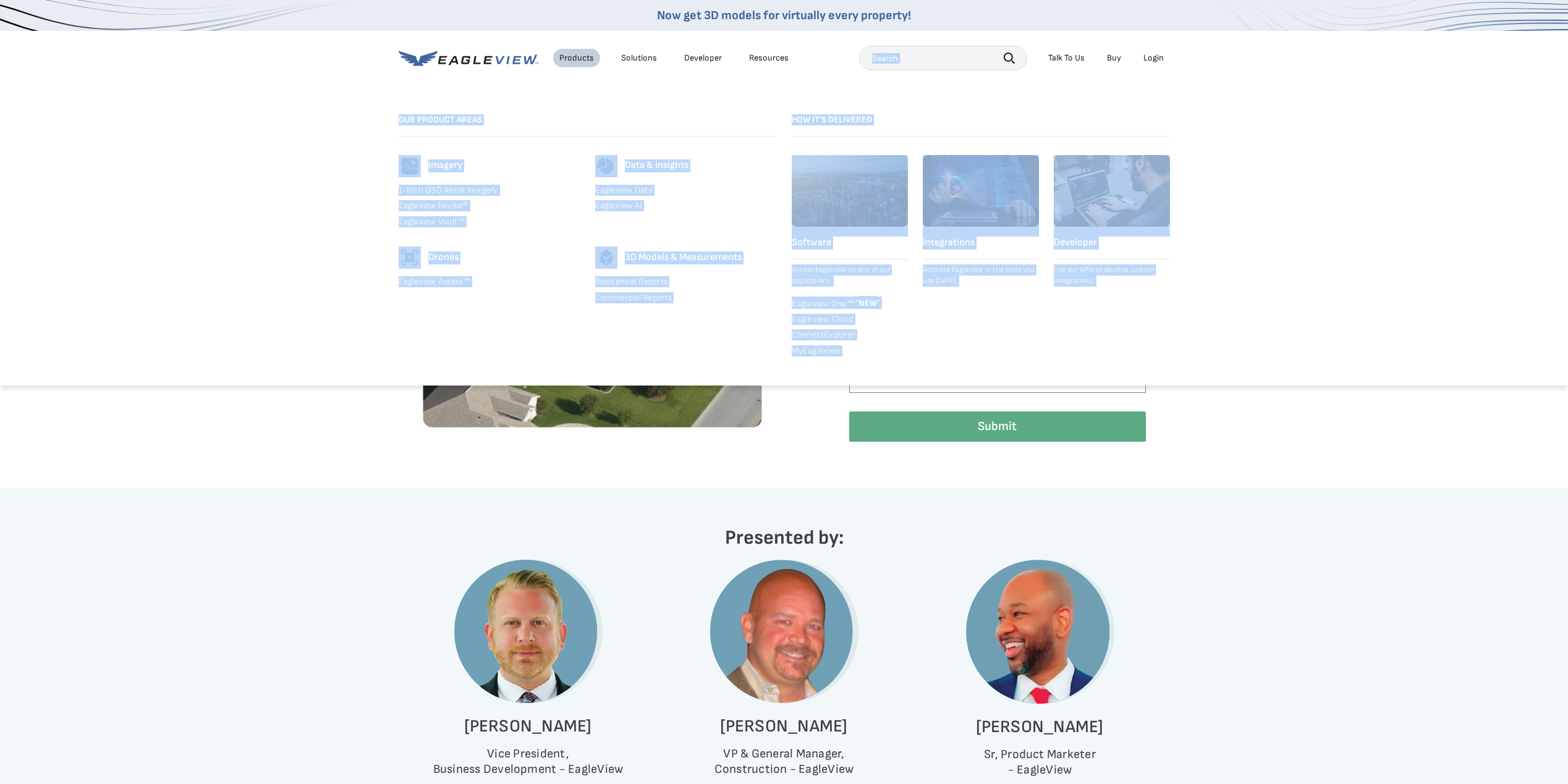
click at [490, 211] on link "Eagleview Reveal®" at bounding box center [490, 205] width 182 height 11
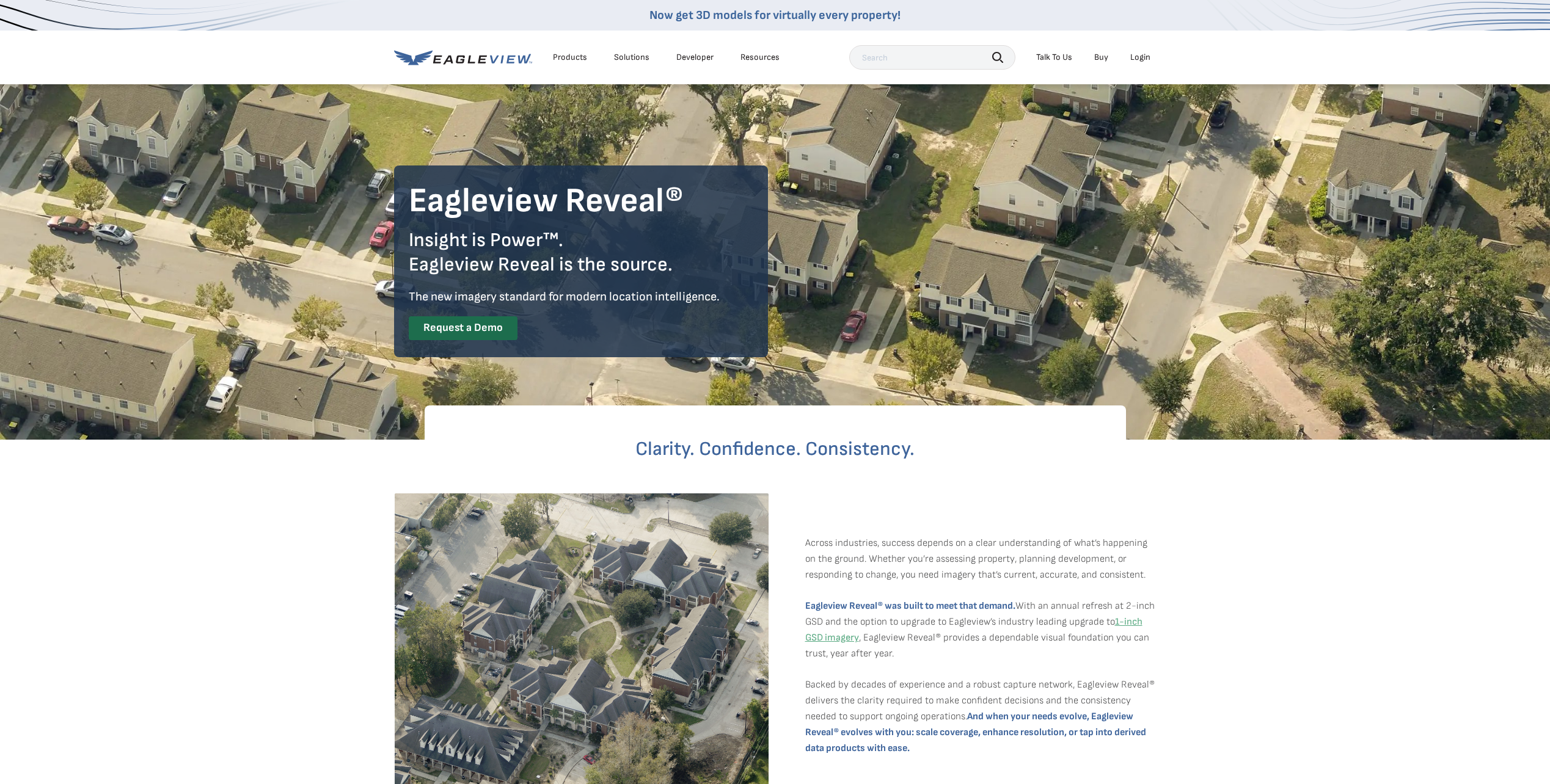
click at [576, 57] on div "Products" at bounding box center [570, 57] width 34 height 11
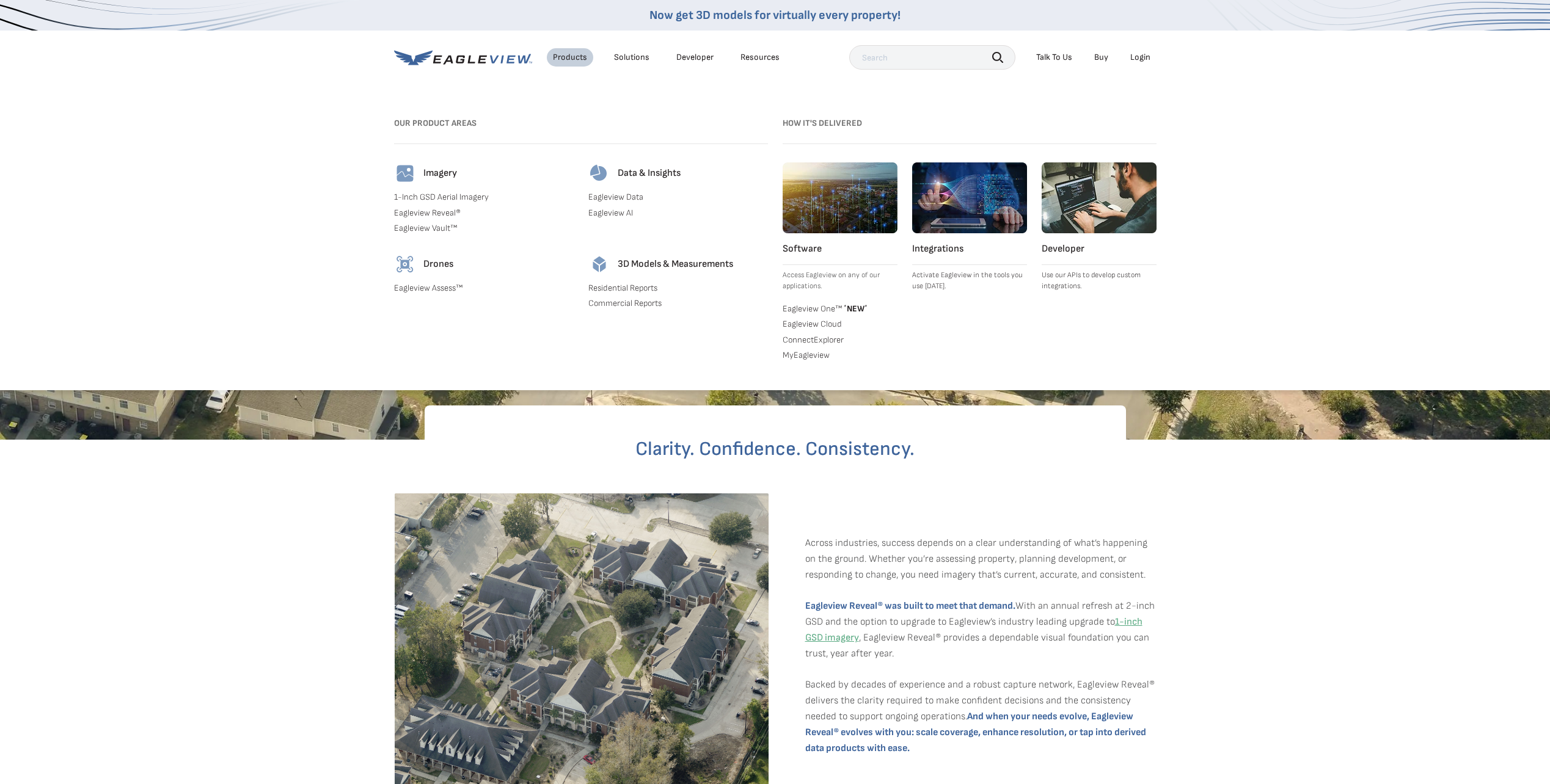
click at [608, 285] on link "Residential Reports" at bounding box center [678, 288] width 180 height 11
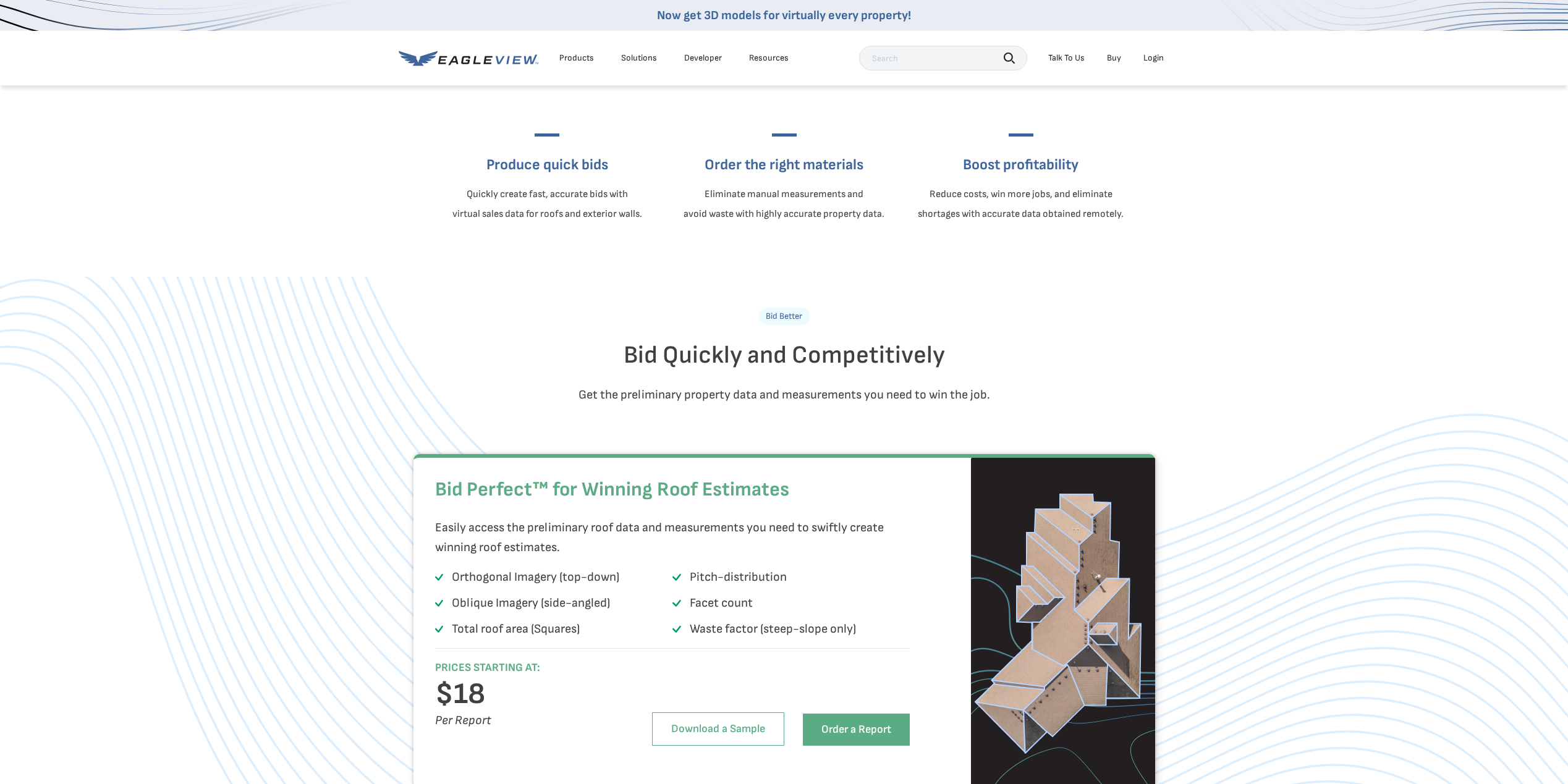
scroll to position [803, 0]
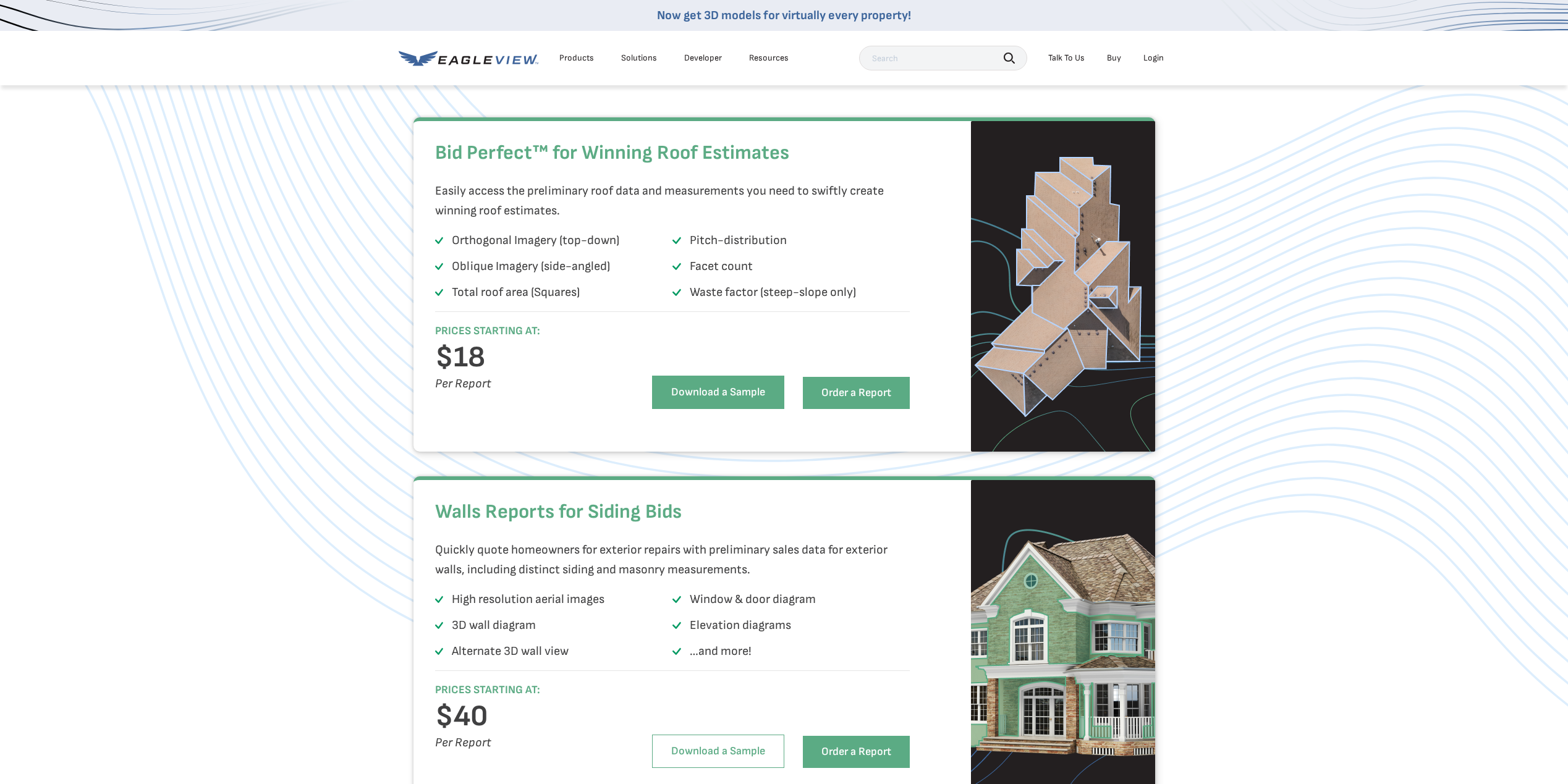
click at [699, 409] on link "Download a Sample" at bounding box center [718, 392] width 133 height 33
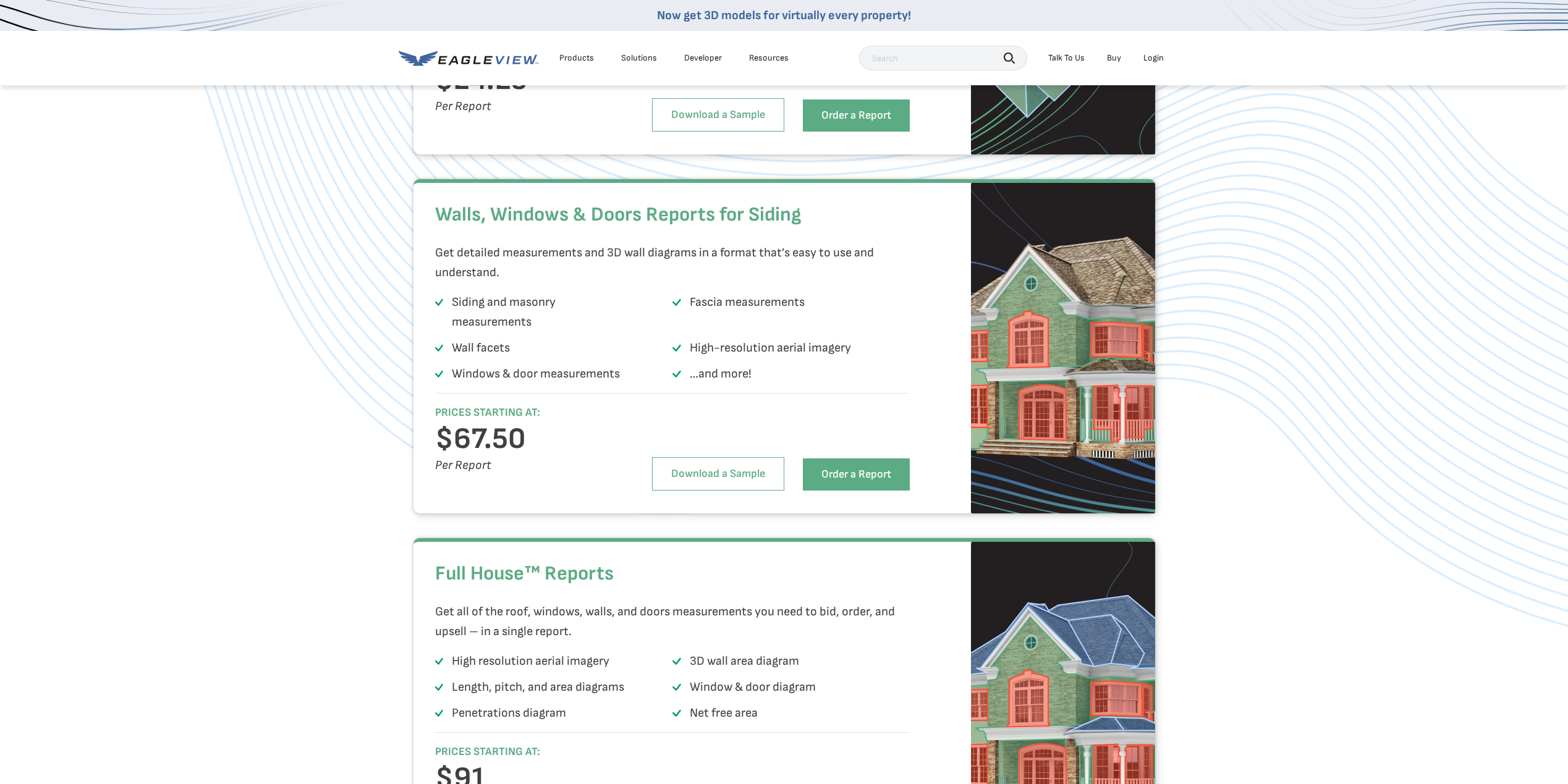
scroll to position [1730, 0]
